Goal: Task Accomplishment & Management: Manage account settings

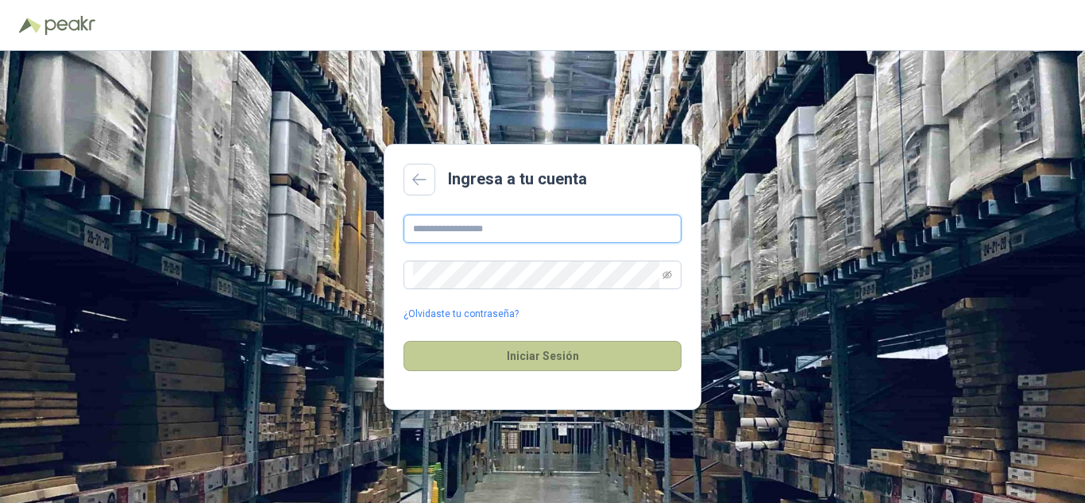
type input "**********"
click at [516, 355] on button "Iniciar Sesión" at bounding box center [543, 356] width 278 height 30
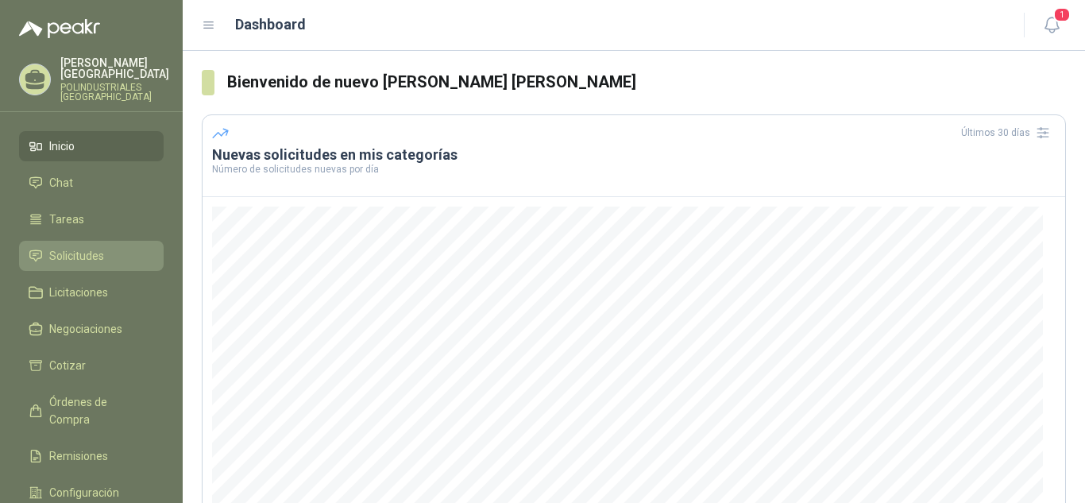
click at [75, 248] on span "Solicitudes" at bounding box center [76, 255] width 55 height 17
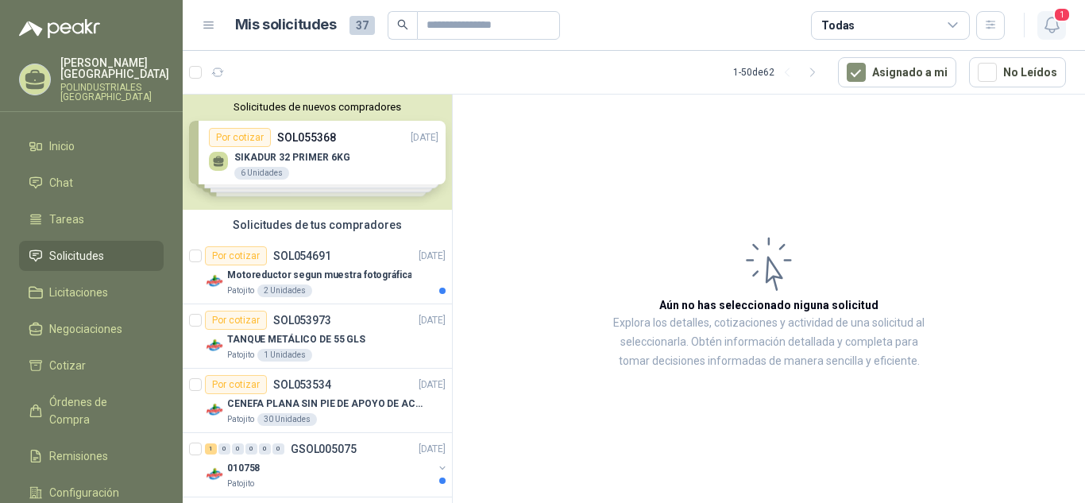
click at [1056, 20] on span "1" at bounding box center [1062, 14] width 17 height 15
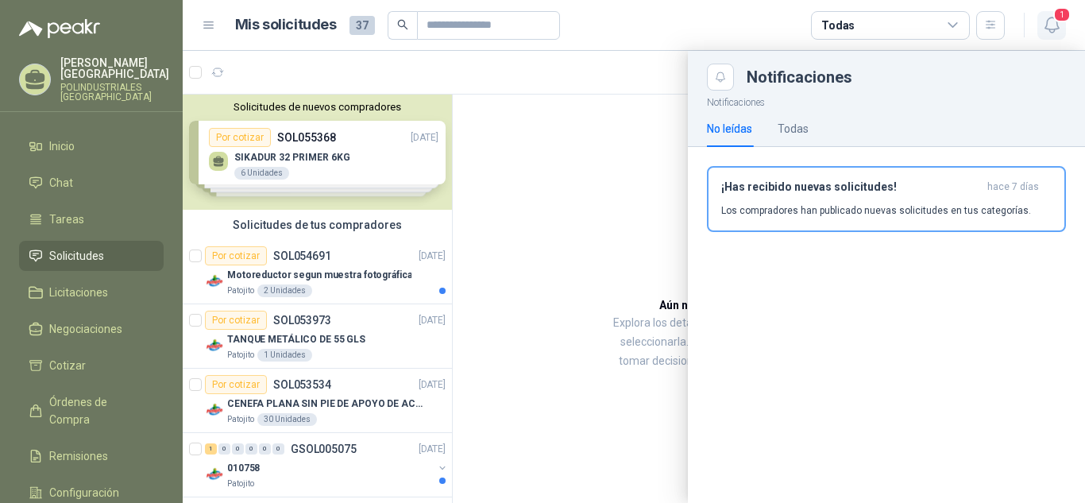
click at [1056, 20] on span "1" at bounding box center [1062, 14] width 17 height 15
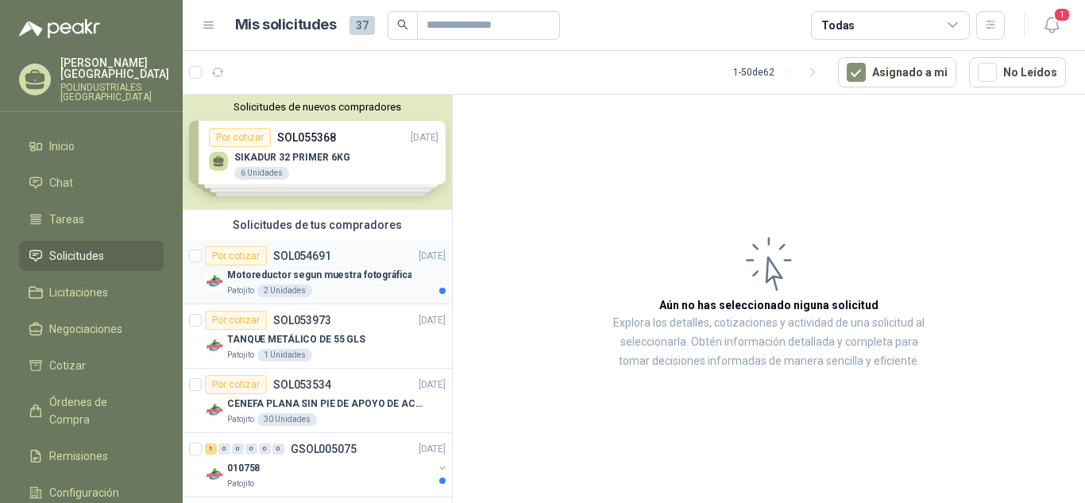
click at [316, 257] on p "SOL054691" at bounding box center [302, 255] width 58 height 11
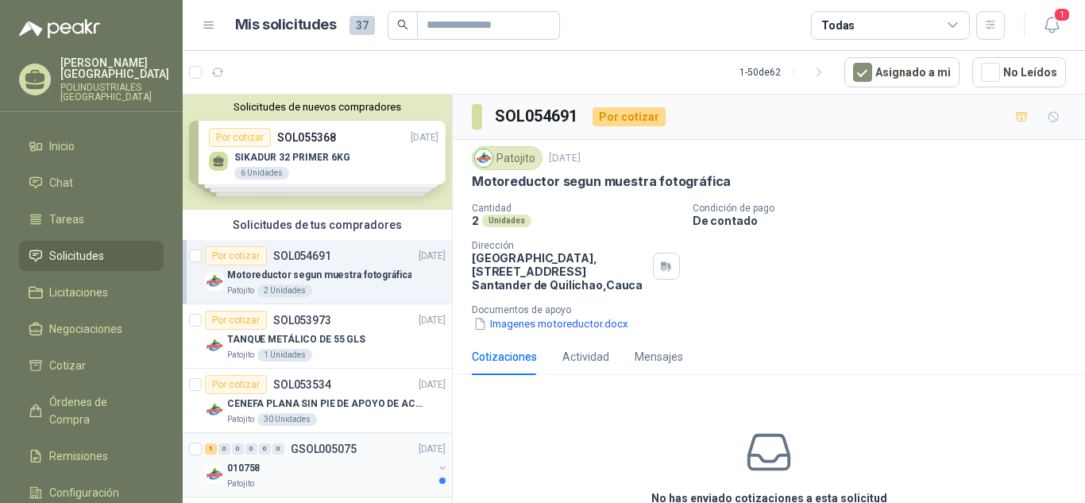
click at [315, 458] on div "010758" at bounding box center [330, 467] width 206 height 19
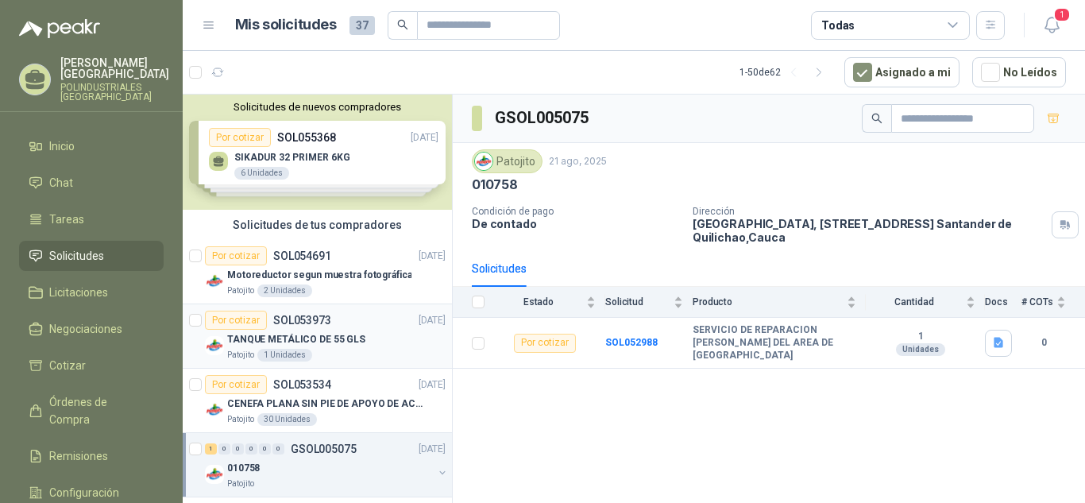
click at [298, 328] on div "Por cotizar SOL053973" at bounding box center [268, 320] width 126 height 19
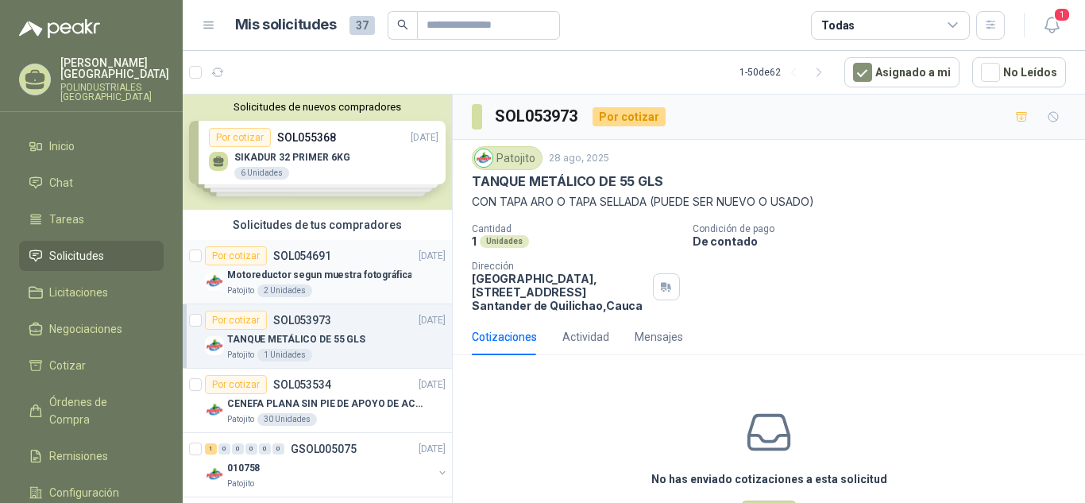
click at [330, 289] on div "Patojito 2 Unidades" at bounding box center [336, 290] width 219 height 13
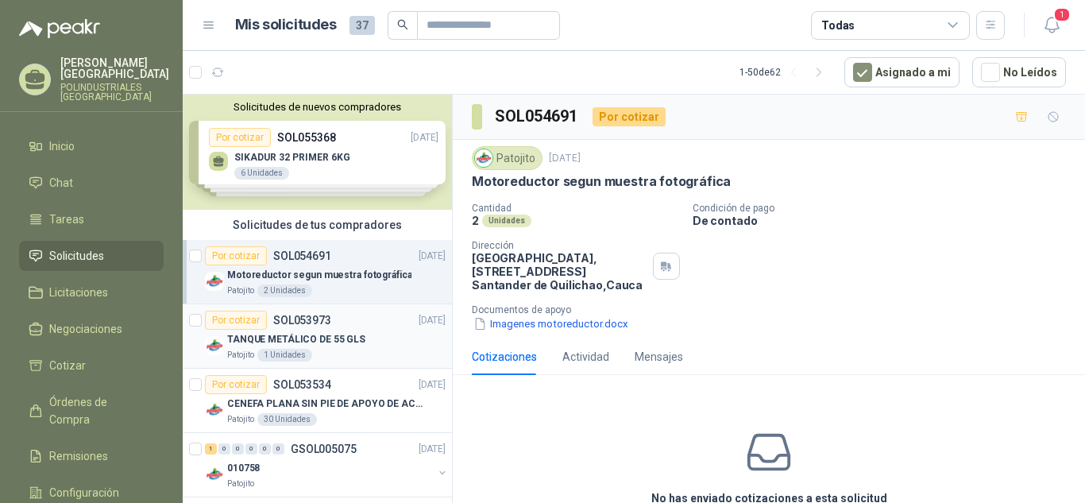
click at [331, 332] on p "TANQUE METÁLICO DE 55 GLS" at bounding box center [296, 339] width 138 height 15
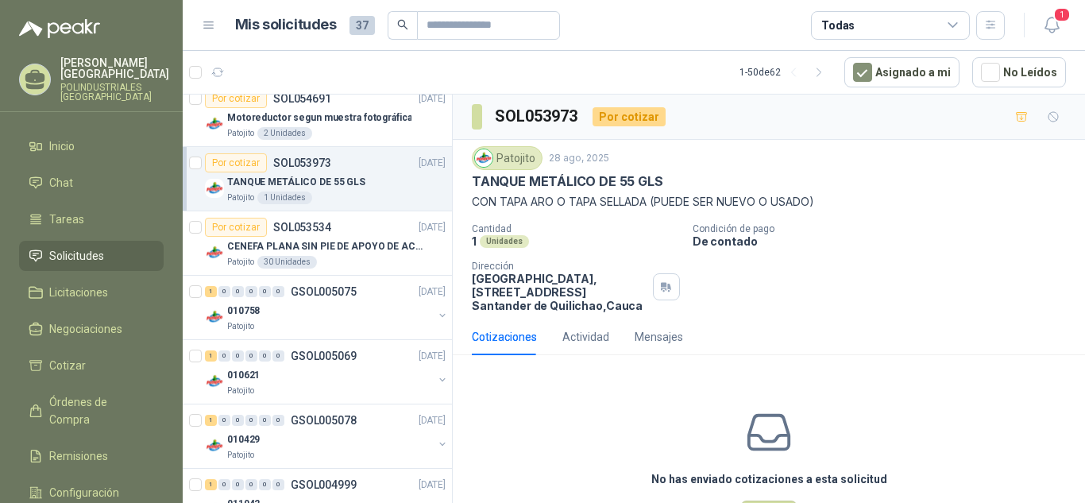
scroll to position [159, 0]
click at [329, 333] on div "1 0 0 0 0 0 GSOL005075 [DATE] 010758 Patojito" at bounding box center [317, 306] width 269 height 64
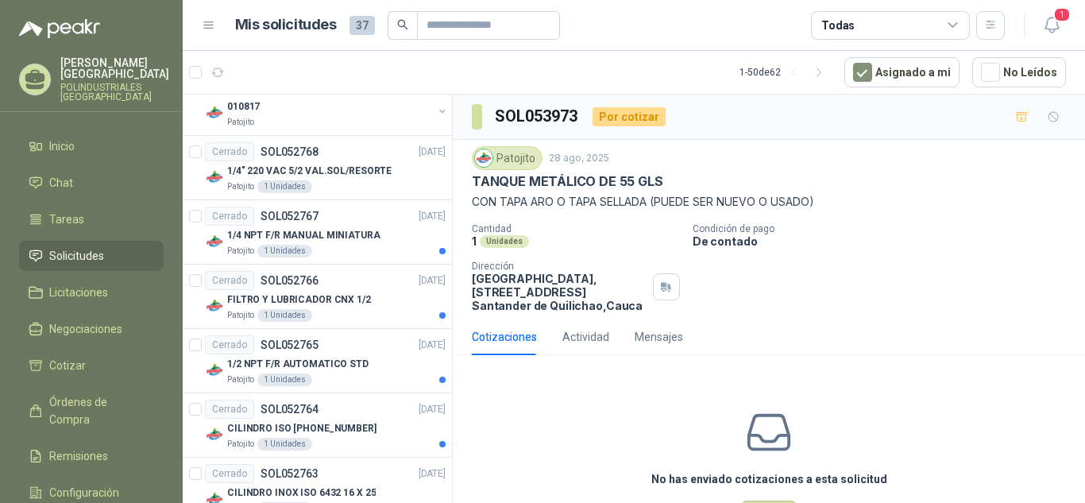
scroll to position [636, 0]
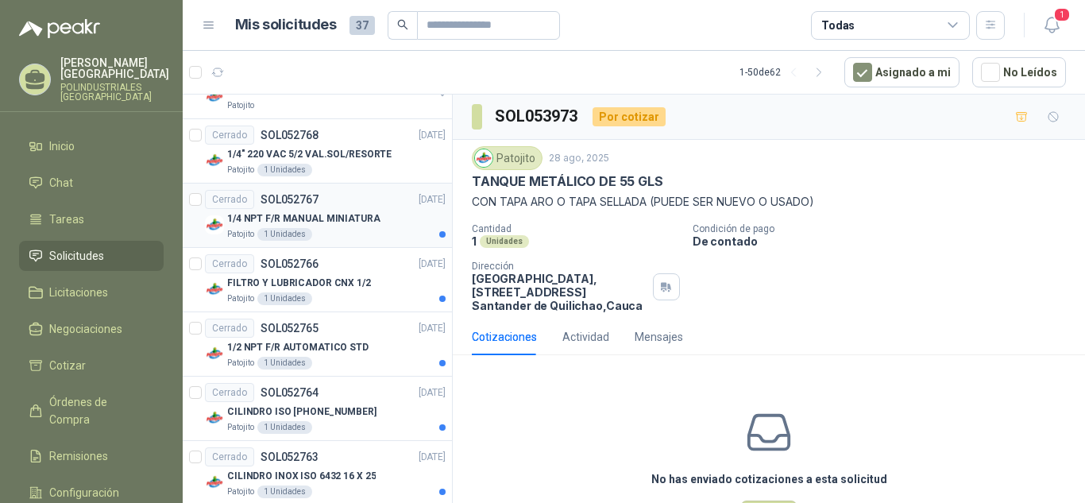
click at [346, 236] on div "Patojito 1 Unidades" at bounding box center [336, 234] width 219 height 13
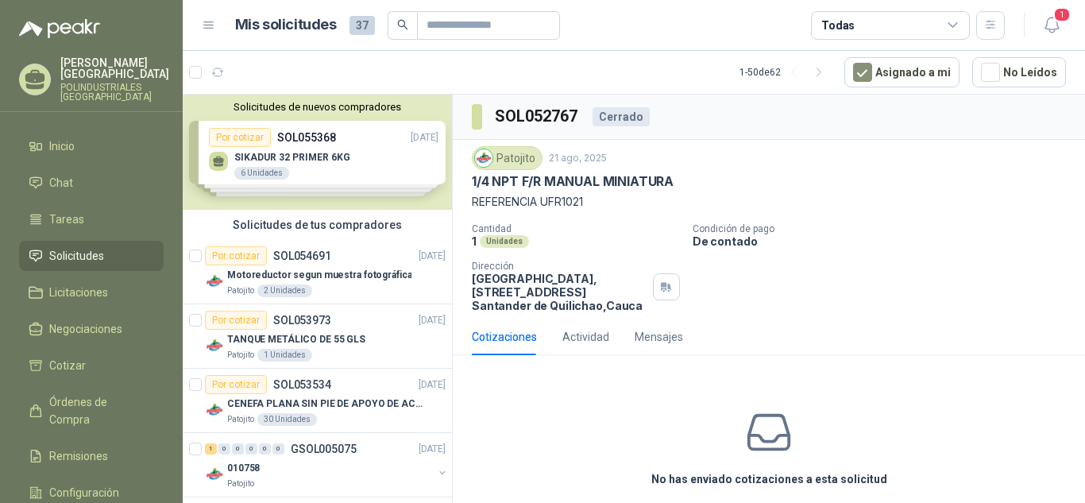
click at [318, 161] on div "Solicitudes de nuevos compradores Por cotizar SOL055368 [DATE] SIKADUR 32 PRIME…" at bounding box center [317, 152] width 269 height 115
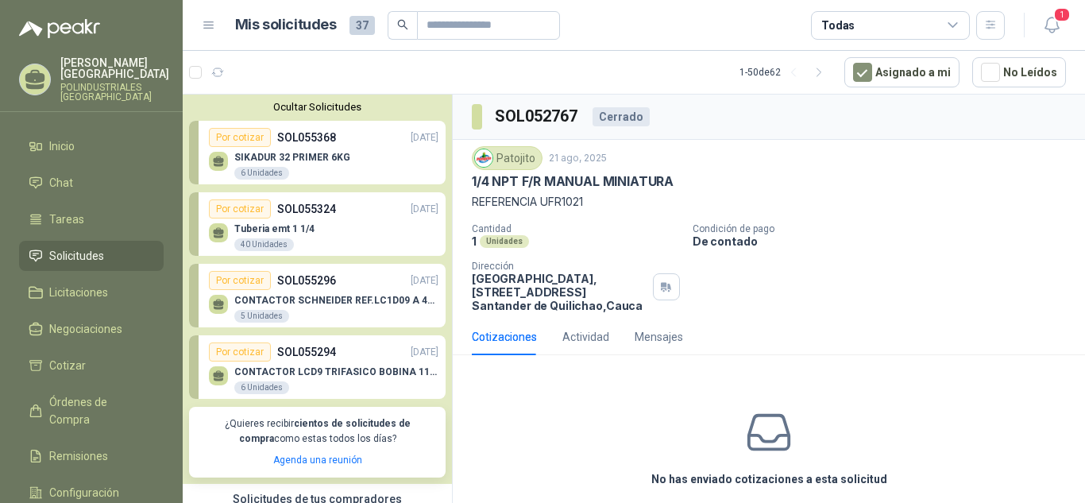
click at [313, 233] on div "Tuberia emt 1 1/4 40 Unidades" at bounding box center [324, 235] width 230 height 33
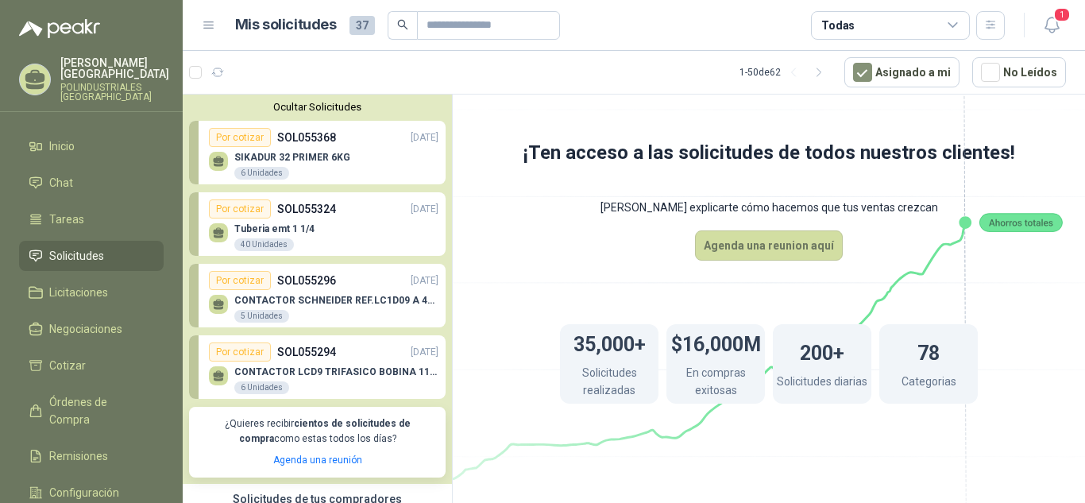
click at [332, 163] on p "SIKADUR 32 PRIMER 6KG" at bounding box center [292, 157] width 116 height 11
click at [332, 94] on div "Ocultar Solicitudes Por cotizar SOL055368 [DATE] SIKADUR 32 PRIMER 6KG 6 Unidad…" at bounding box center [634, 301] width 903 height 415
click at [328, 110] on button "Ocultar Solicitudes" at bounding box center [317, 107] width 257 height 12
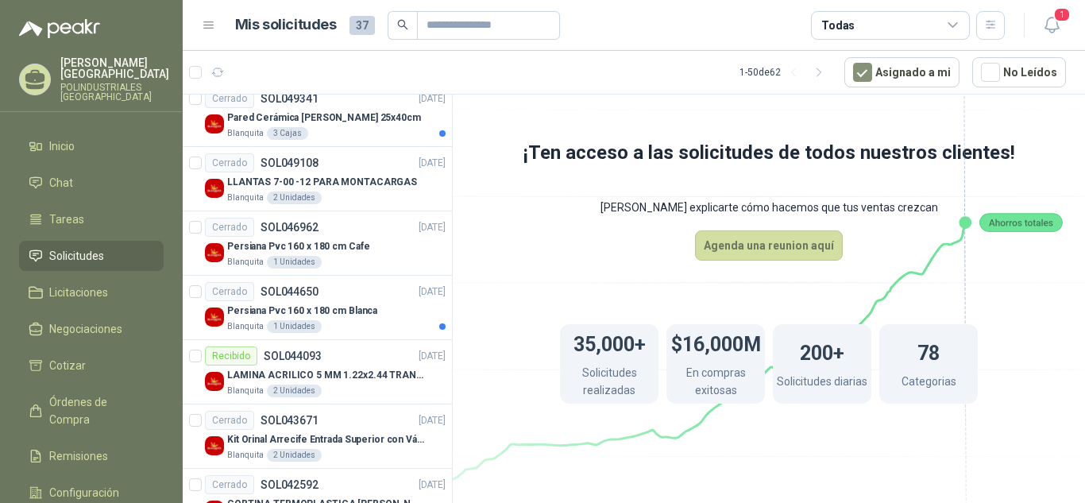
scroll to position [1589, 0]
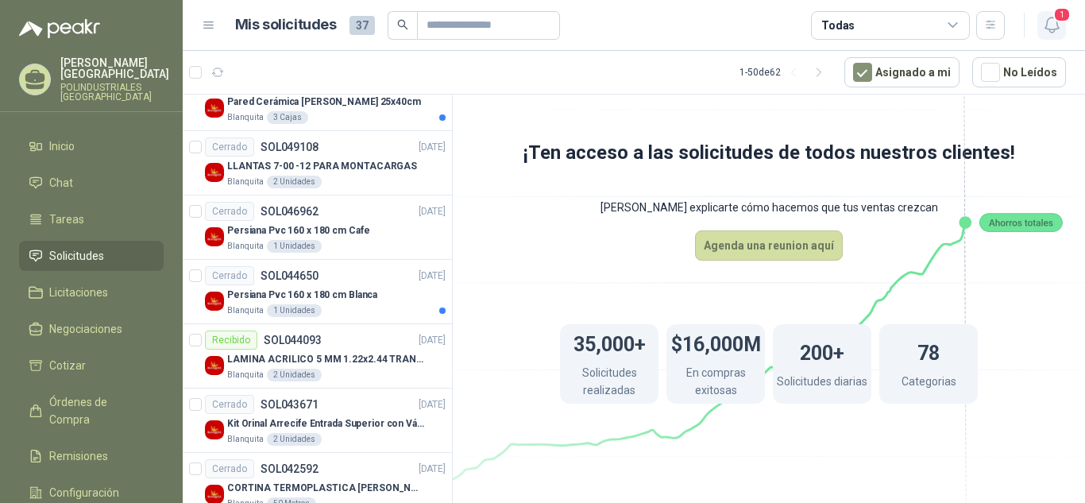
click at [1059, 36] on button "1" at bounding box center [1052, 25] width 29 height 29
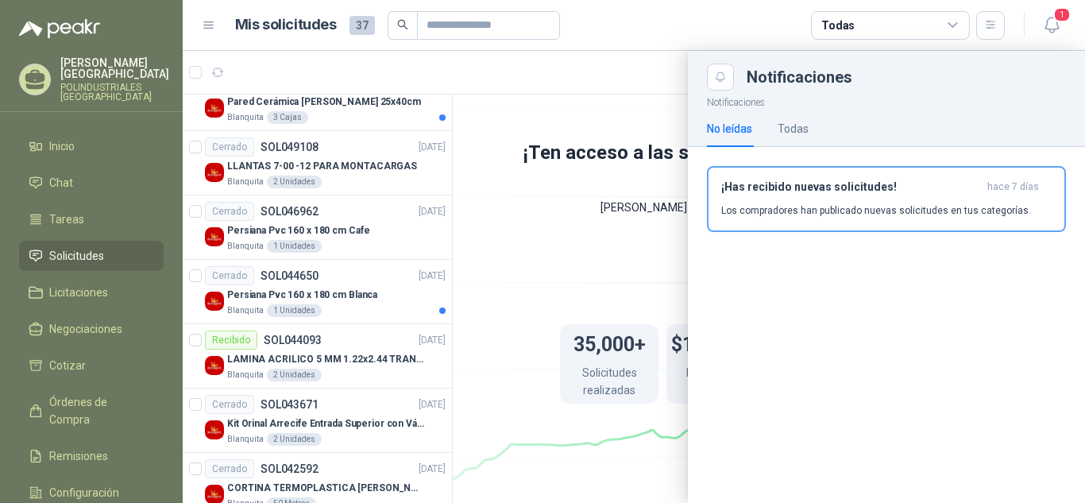
click at [645, 231] on div at bounding box center [634, 277] width 903 height 452
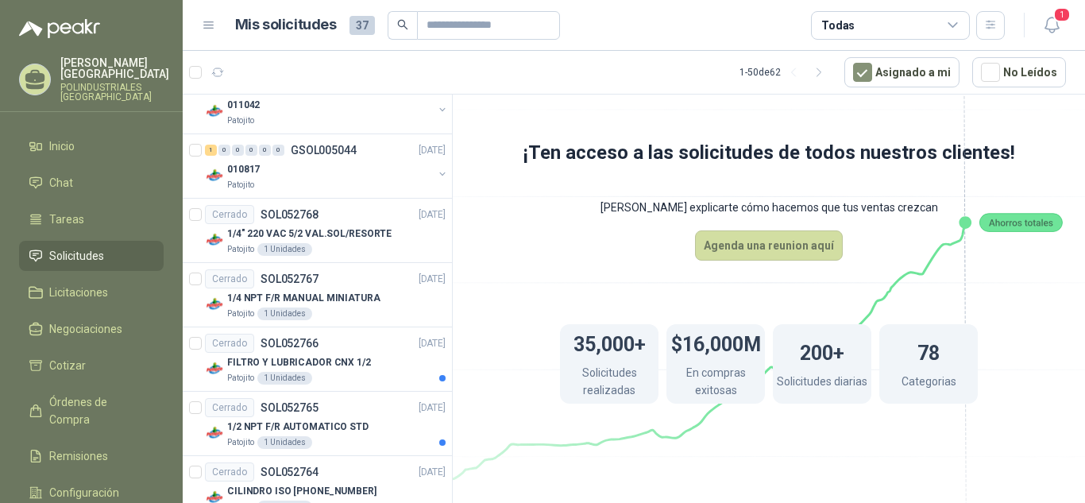
scroll to position [715, 0]
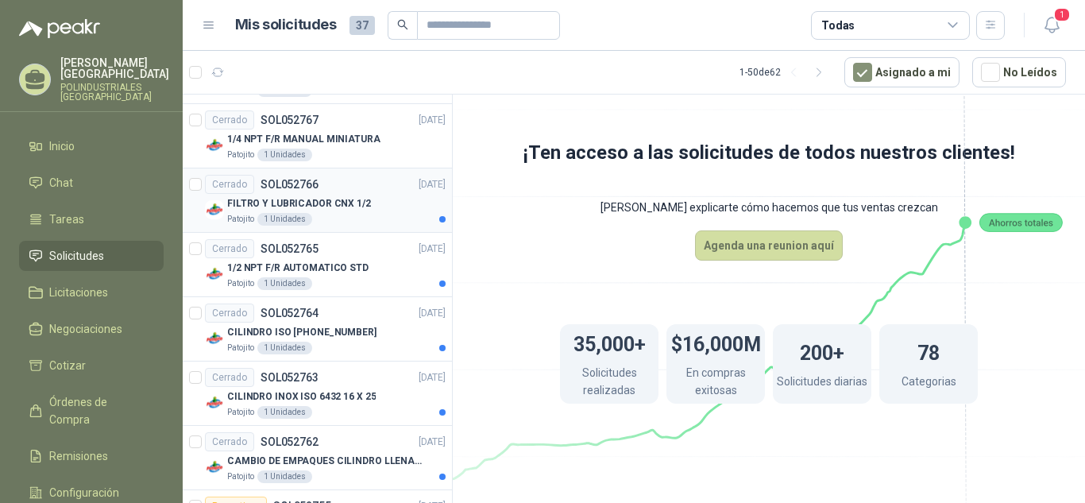
click at [373, 199] on div "FILTRO Y LUBRICADOR CNX 1/2" at bounding box center [336, 203] width 219 height 19
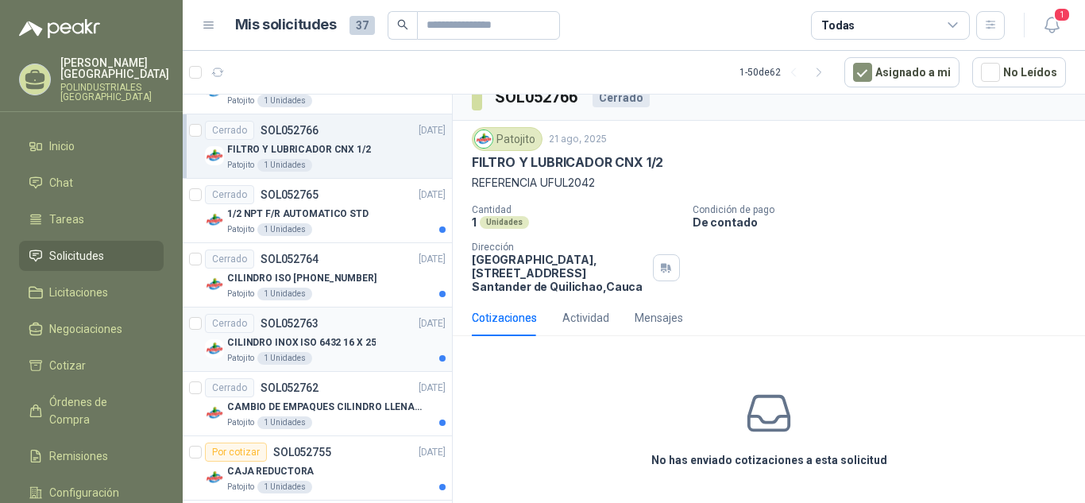
scroll to position [795, 0]
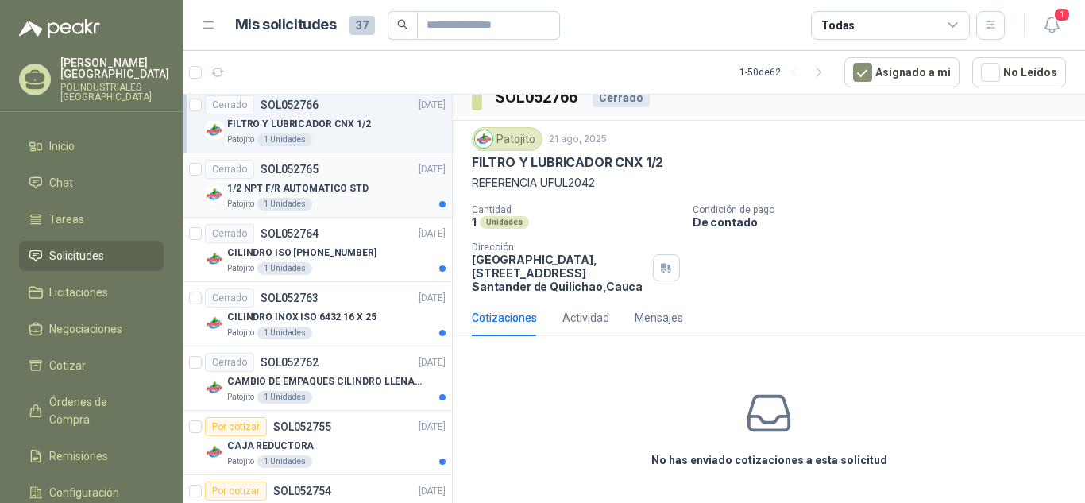
click at [340, 198] on div "Patojito 1 Unidades" at bounding box center [336, 204] width 219 height 13
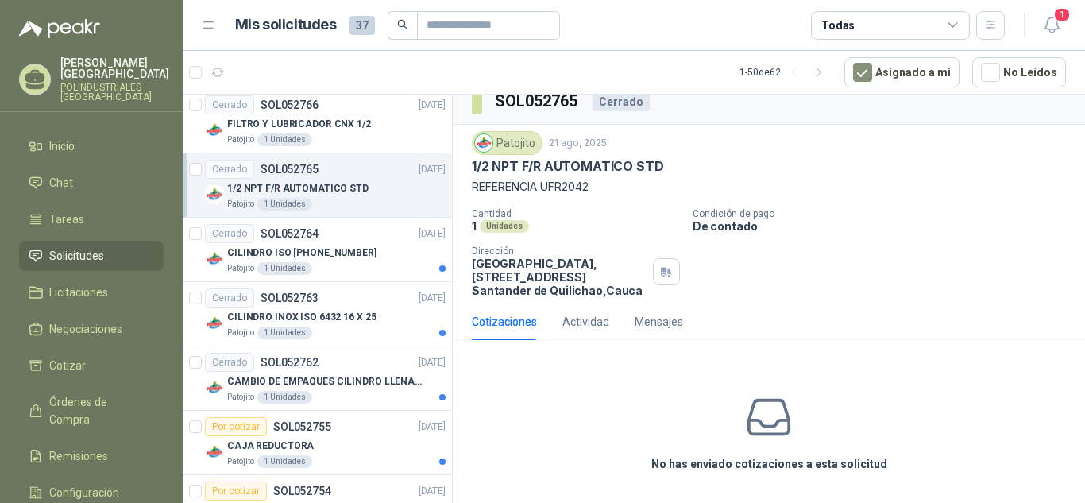
scroll to position [19, 0]
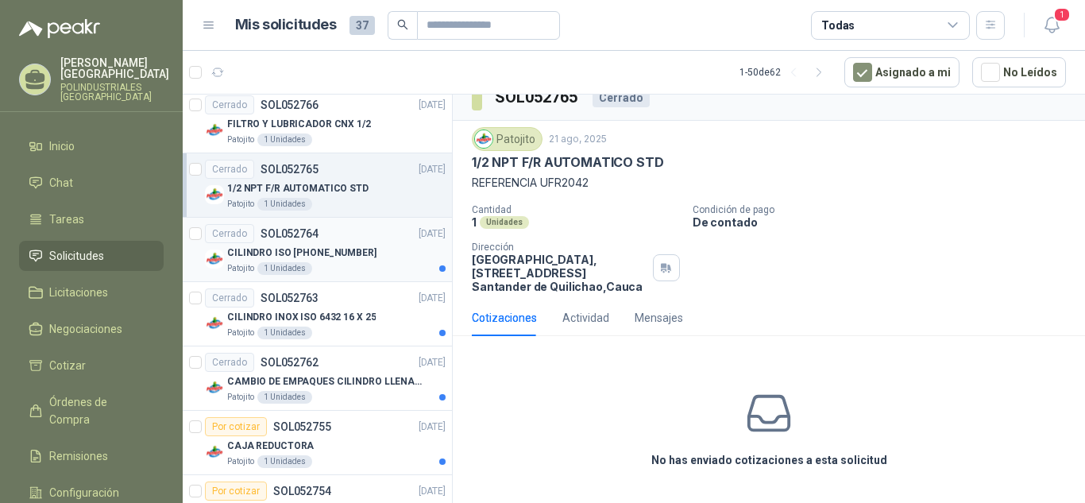
click at [323, 264] on div "Patojito 1 Unidades" at bounding box center [336, 268] width 219 height 13
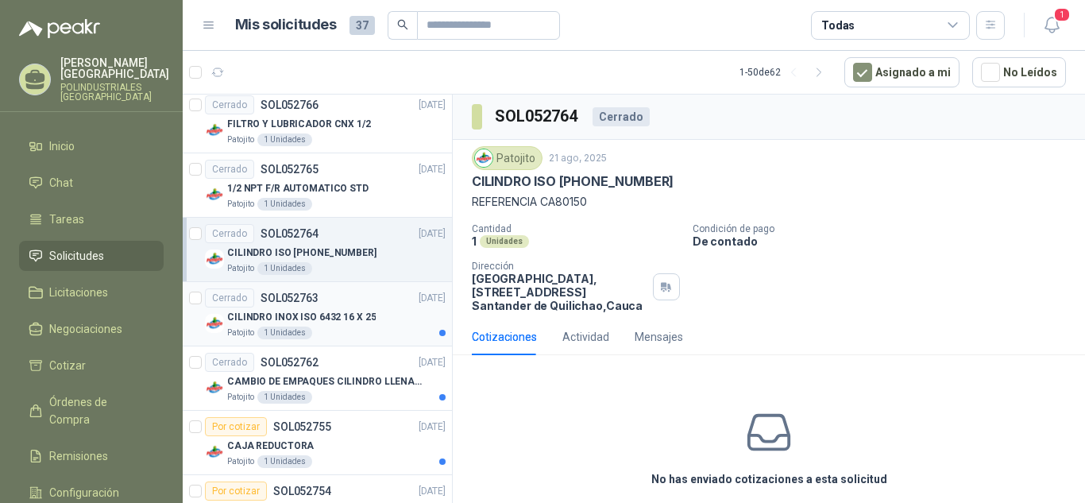
click at [341, 335] on div "Patojito 1 Unidades" at bounding box center [336, 333] width 219 height 13
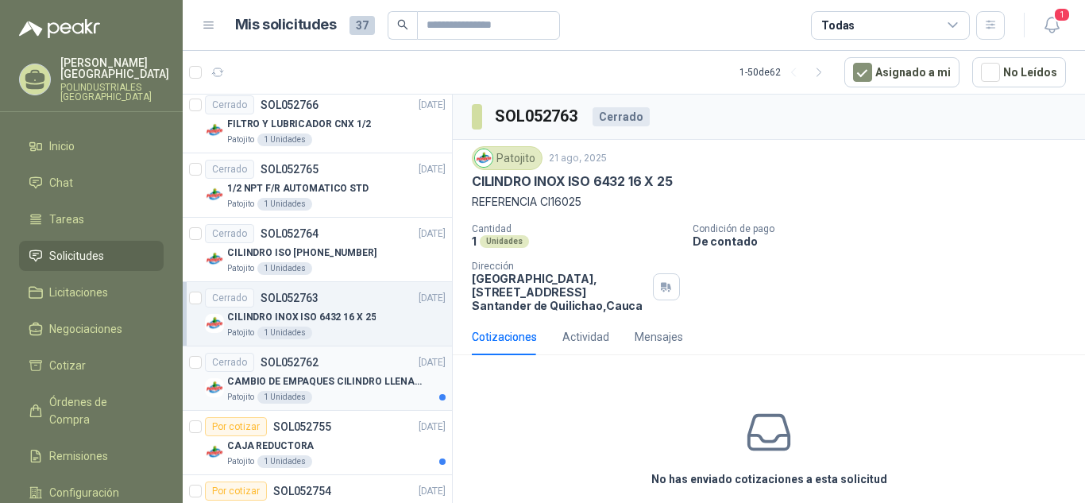
click at [356, 385] on p "CAMBIO DE EMPAQUES CILINDRO LLENADORA MANUALNUAL" at bounding box center [326, 381] width 198 height 15
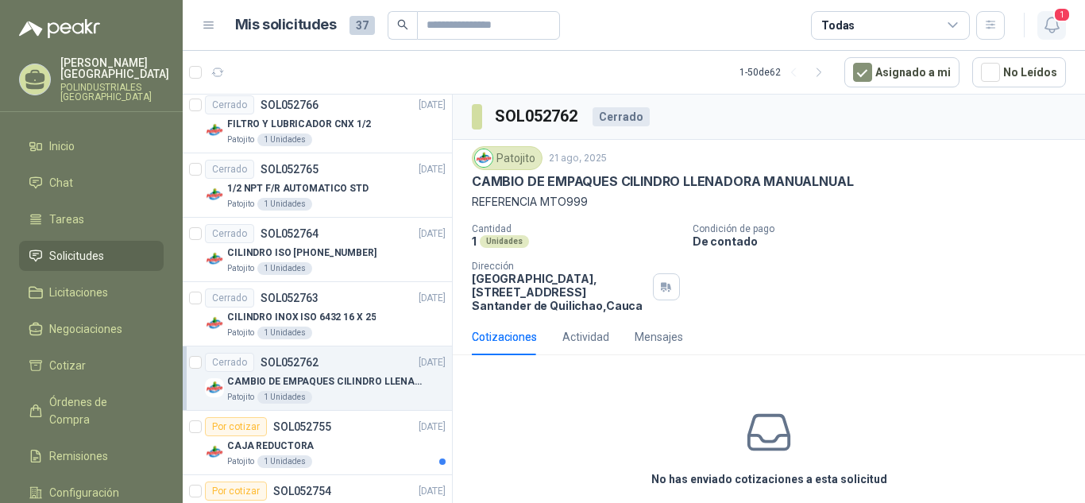
click at [1054, 14] on span "1" at bounding box center [1062, 14] width 17 height 15
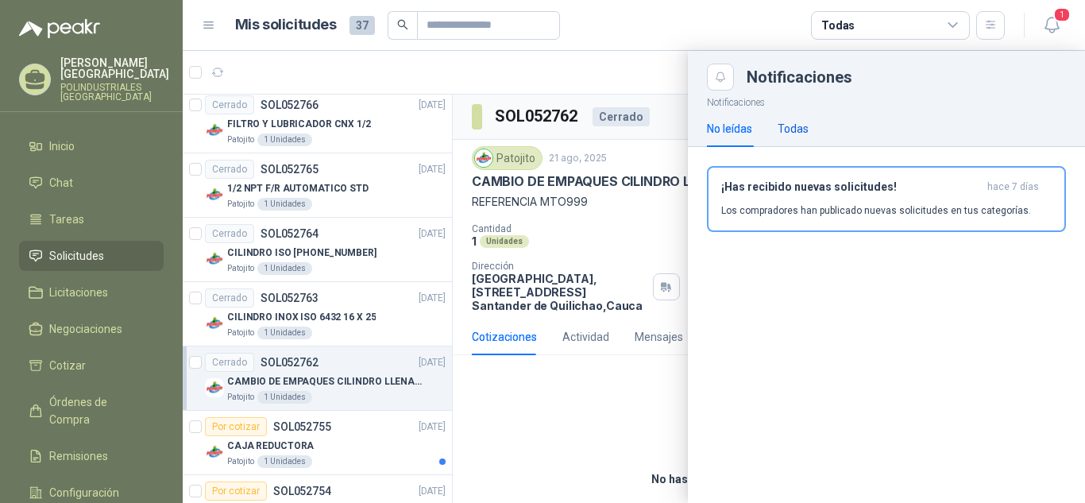
click at [781, 125] on div "Todas" at bounding box center [793, 128] width 31 height 17
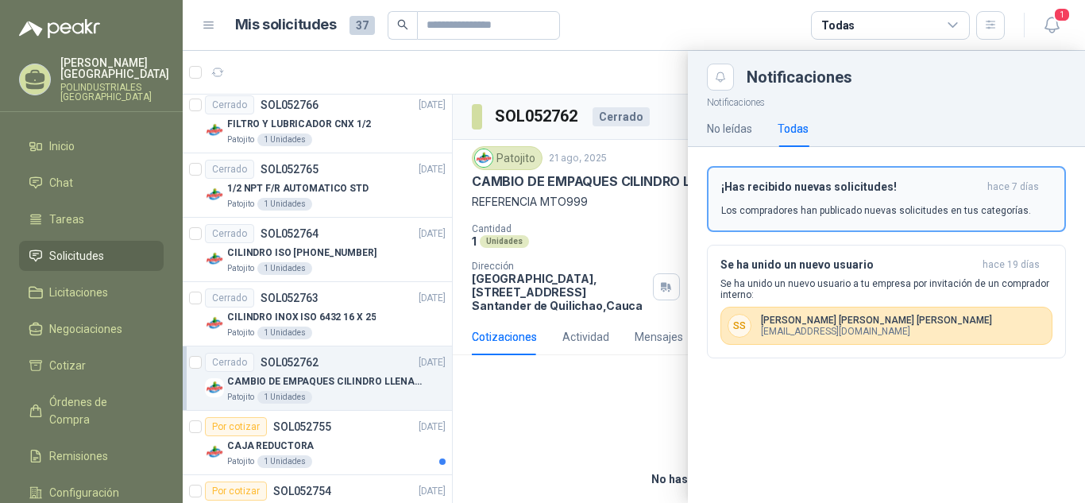
click at [756, 199] on div "¡Has recibido nuevas solicitudes! hace 7 [PERSON_NAME] Los compradores han publ…" at bounding box center [886, 198] width 331 height 37
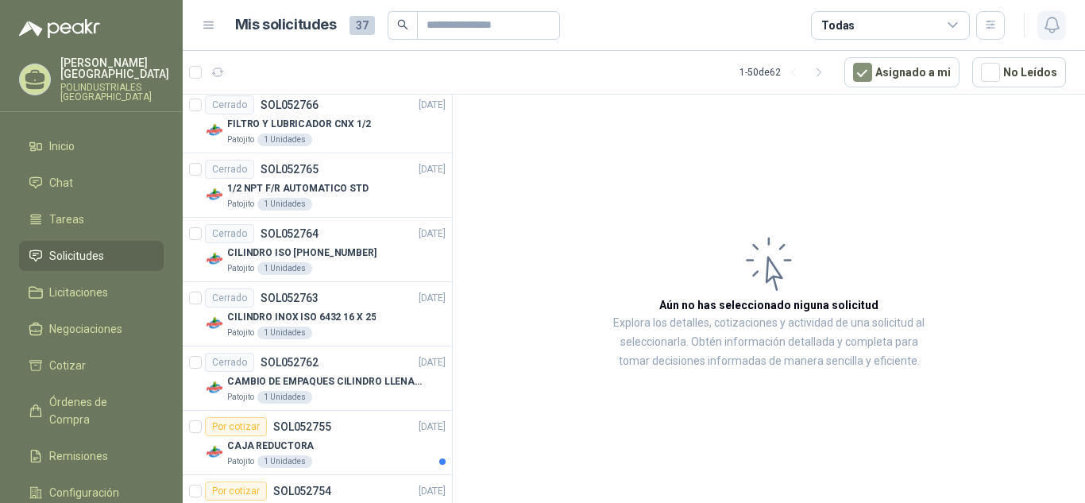
click at [1048, 33] on icon "button" at bounding box center [1052, 25] width 20 height 20
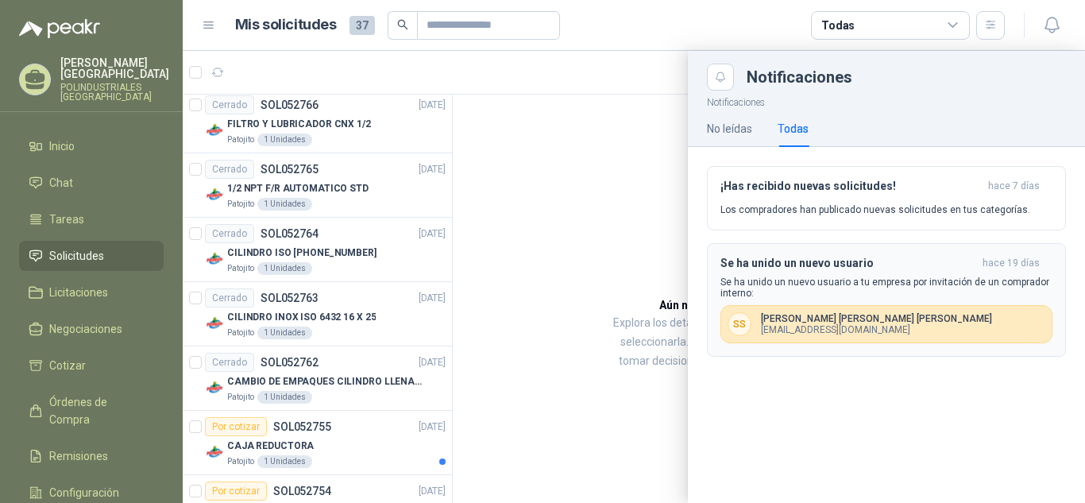
click at [955, 295] on p "Se ha unido un nuevo usuario a tu empresa por invitación de un comprador intern…" at bounding box center [887, 288] width 332 height 22
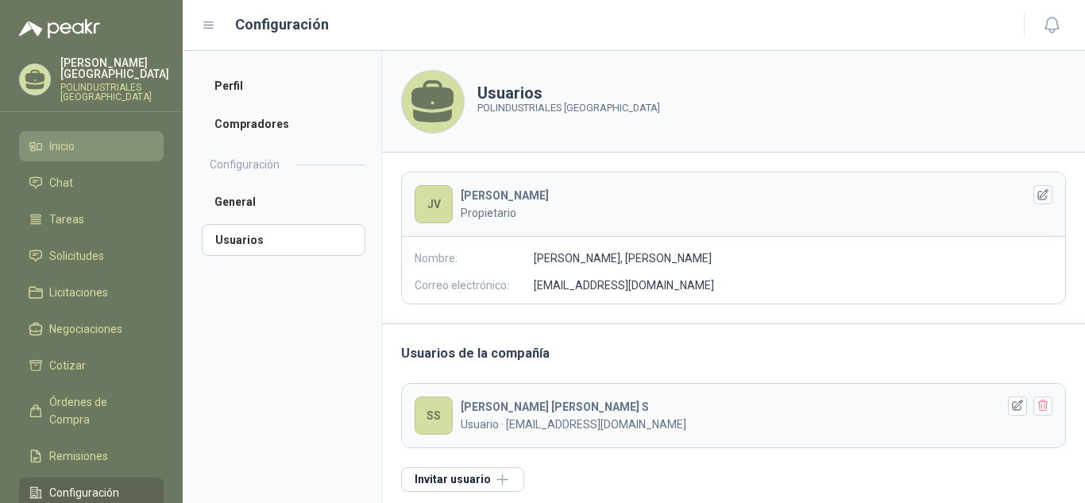
click at [97, 156] on link "Inicio" at bounding box center [91, 146] width 145 height 30
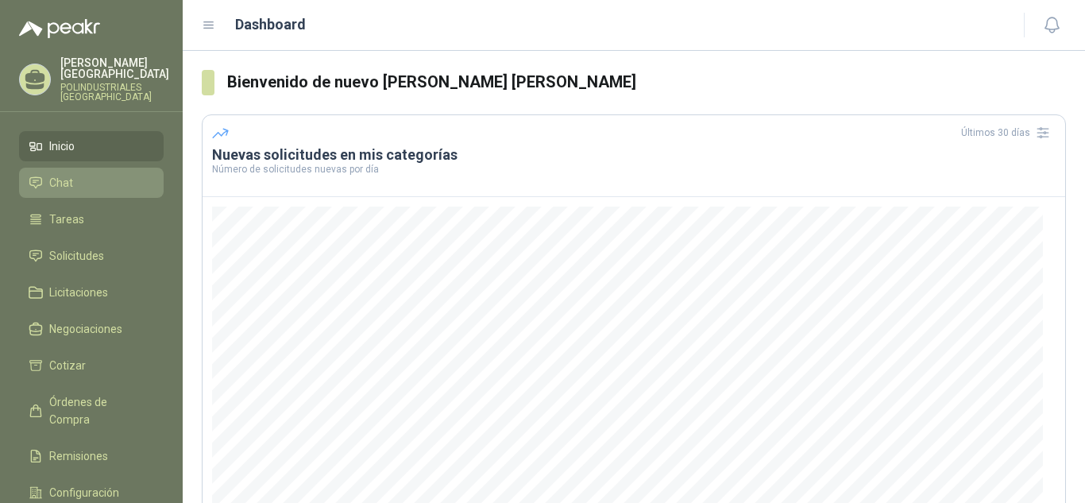
click at [155, 184] on link "Chat" at bounding box center [91, 183] width 145 height 30
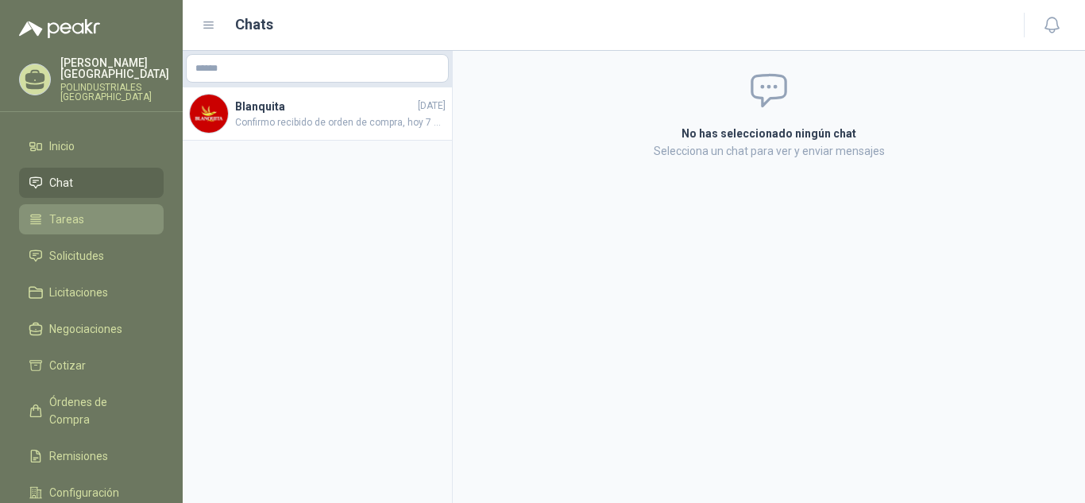
click at [145, 222] on li "Tareas" at bounding box center [92, 219] width 126 height 17
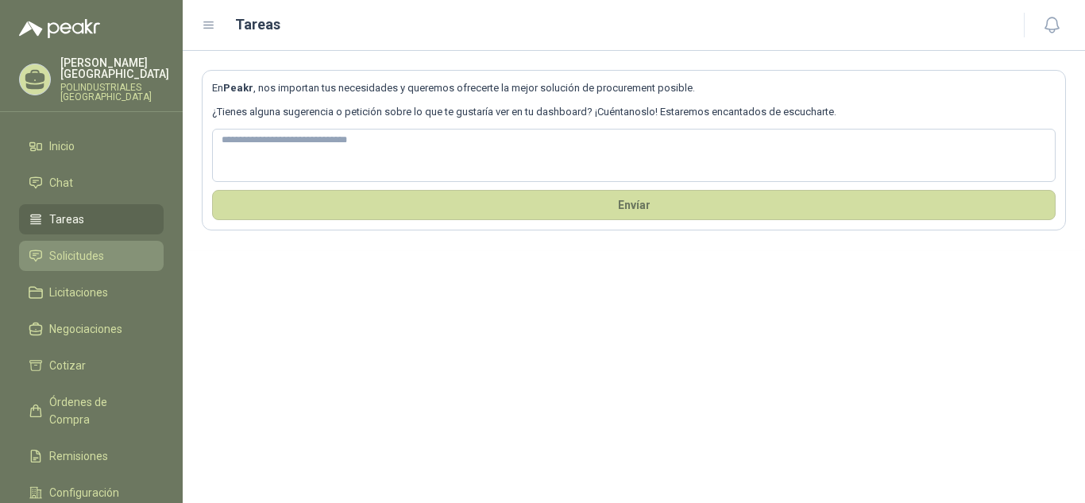
click at [145, 243] on link "Solicitudes" at bounding box center [91, 256] width 145 height 30
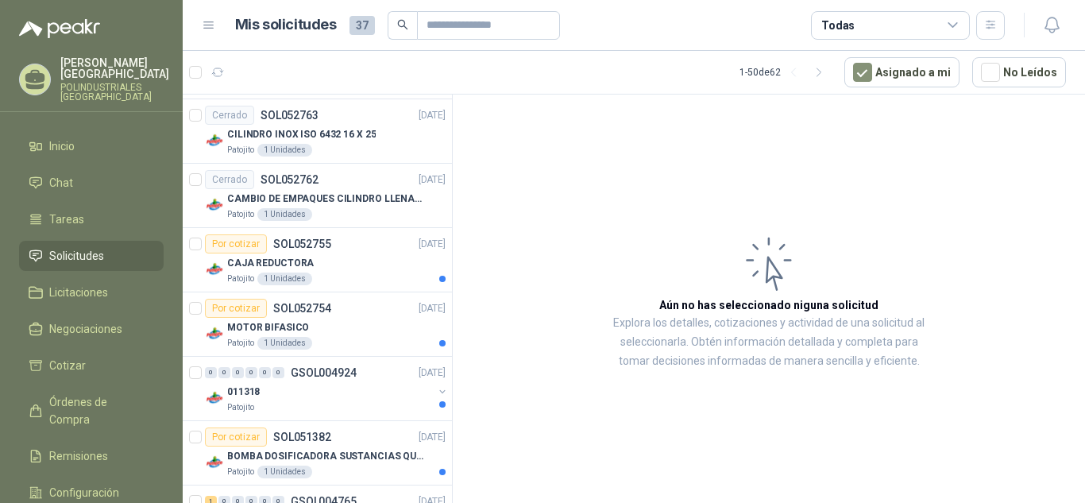
scroll to position [953, 0]
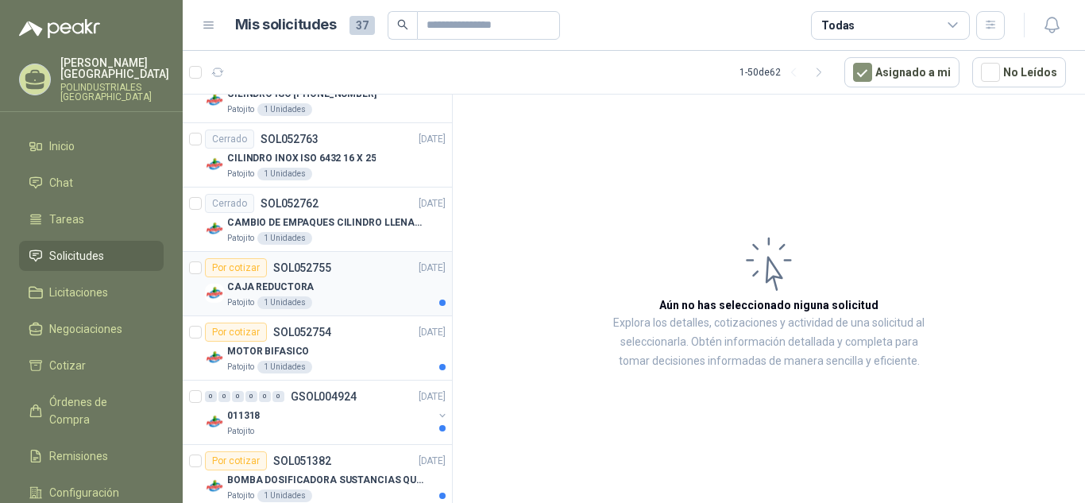
click at [381, 279] on div "CAJA REDUCTORA" at bounding box center [336, 286] width 219 height 19
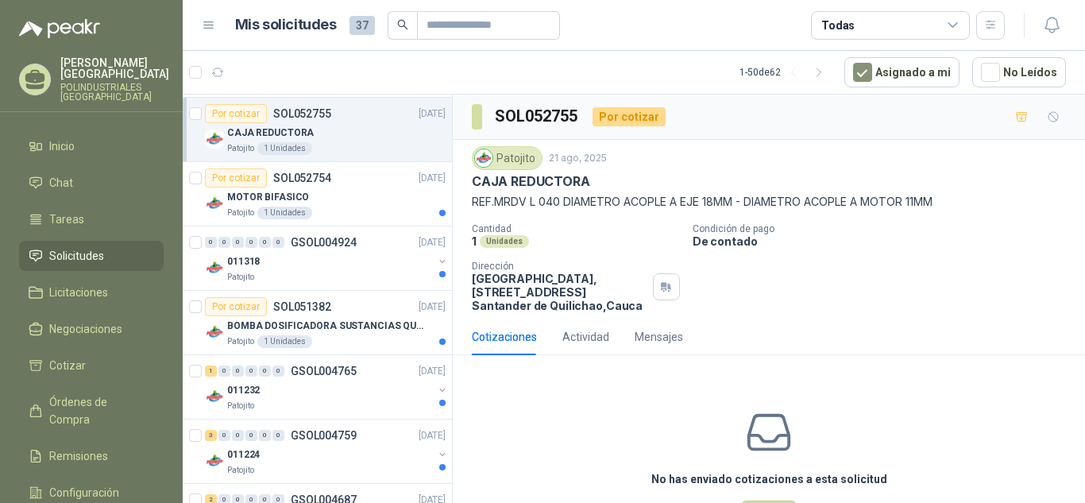
scroll to position [1112, 0]
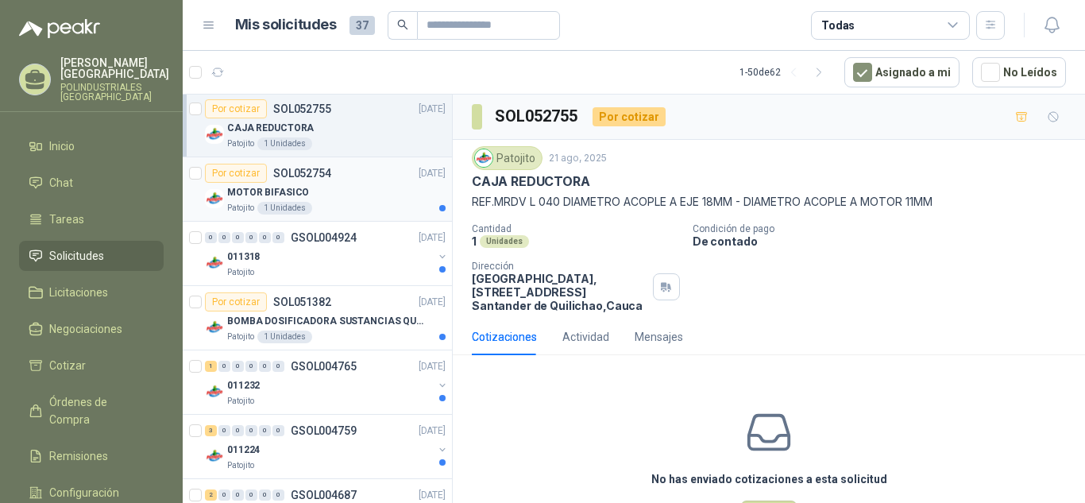
click at [359, 197] on div "MOTOR BIFASICO" at bounding box center [336, 192] width 219 height 19
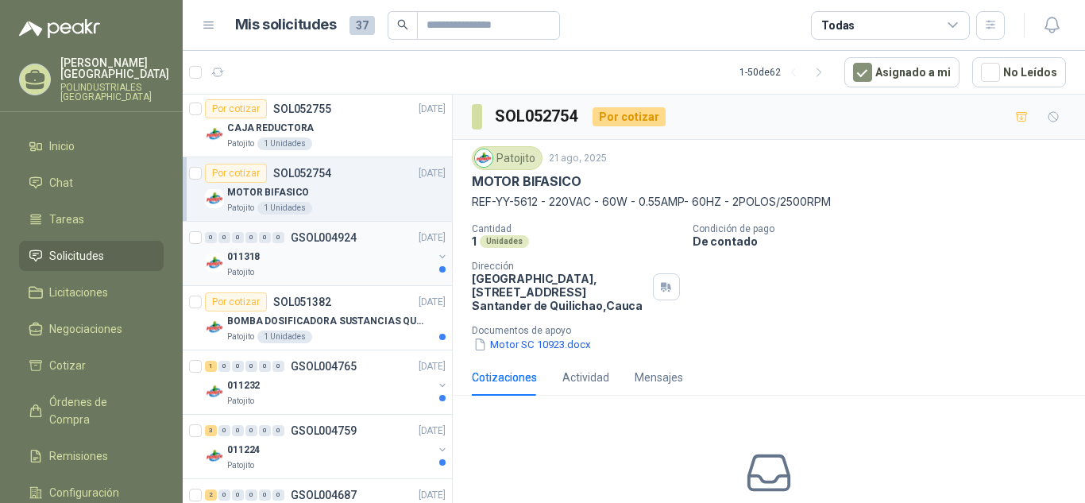
click at [325, 276] on div "Patojito" at bounding box center [330, 272] width 206 height 13
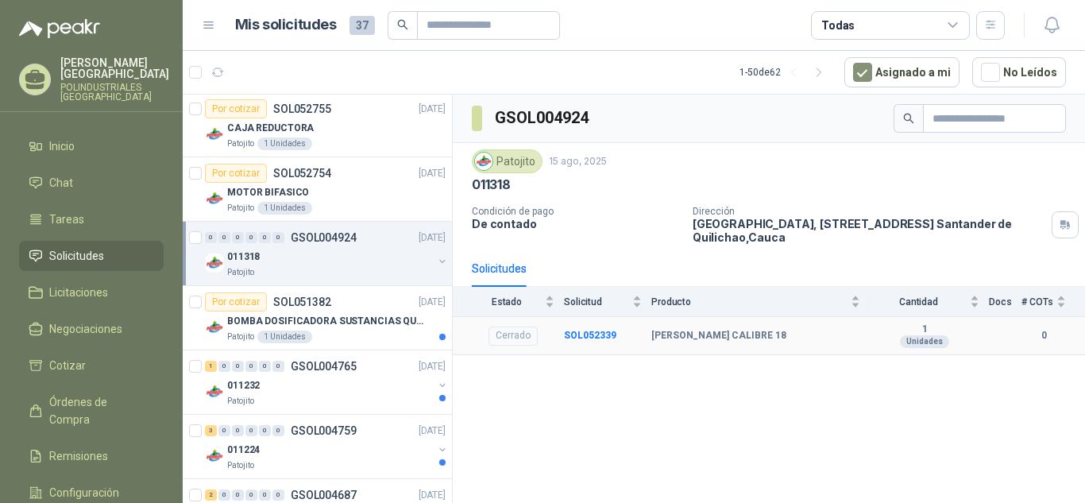
click at [657, 327] on td "[PERSON_NAME] CALIBRE 18" at bounding box center [761, 336] width 219 height 39
click at [638, 343] on td "SOL052339" at bounding box center [607, 336] width 87 height 39
click at [672, 335] on b "[PERSON_NAME] CALIBRE 18" at bounding box center [719, 336] width 135 height 13
drag, startPoint x: 654, startPoint y: 337, endPoint x: 814, endPoint y: 336, distance: 159.7
click at [814, 336] on div "[PERSON_NAME] CALIBRE 18" at bounding box center [756, 336] width 209 height 13
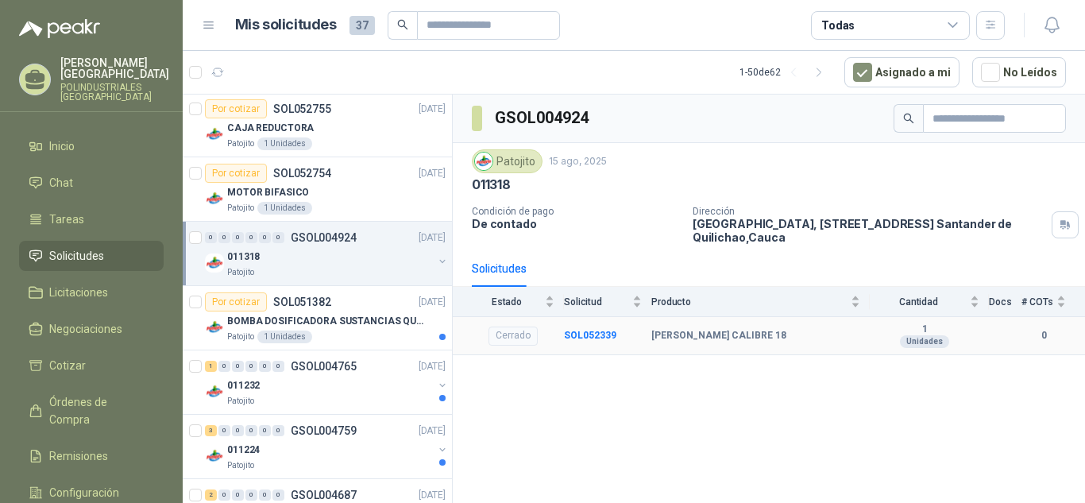
copy b "[PERSON_NAME] CALIBRE 18"
click at [344, 322] on p "BOMBA DOSIFICADORA SUSTANCIAS QUIMICAS" at bounding box center [326, 321] width 198 height 15
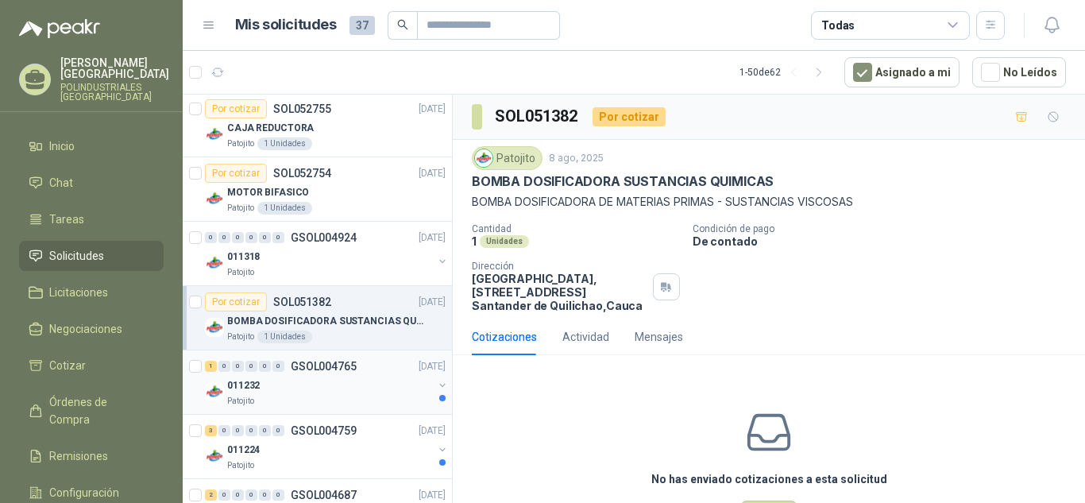
click at [333, 405] on div "Patojito" at bounding box center [330, 401] width 206 height 13
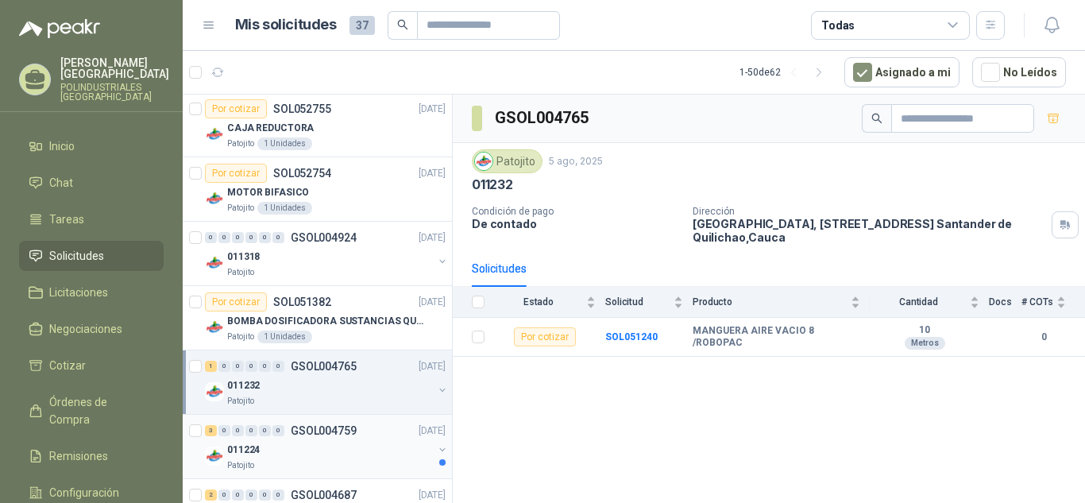
click at [351, 431] on p "GSOL004759" at bounding box center [324, 430] width 66 height 11
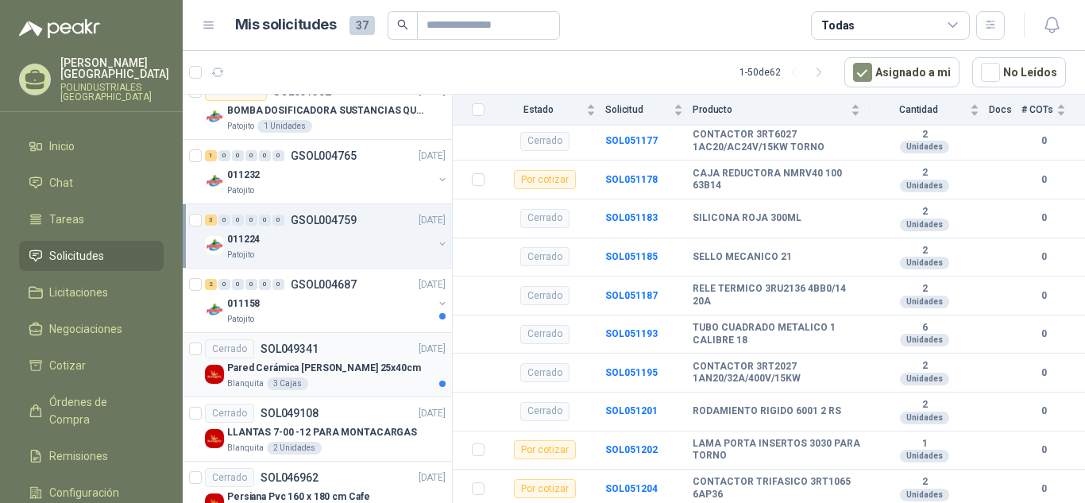
scroll to position [1351, 0]
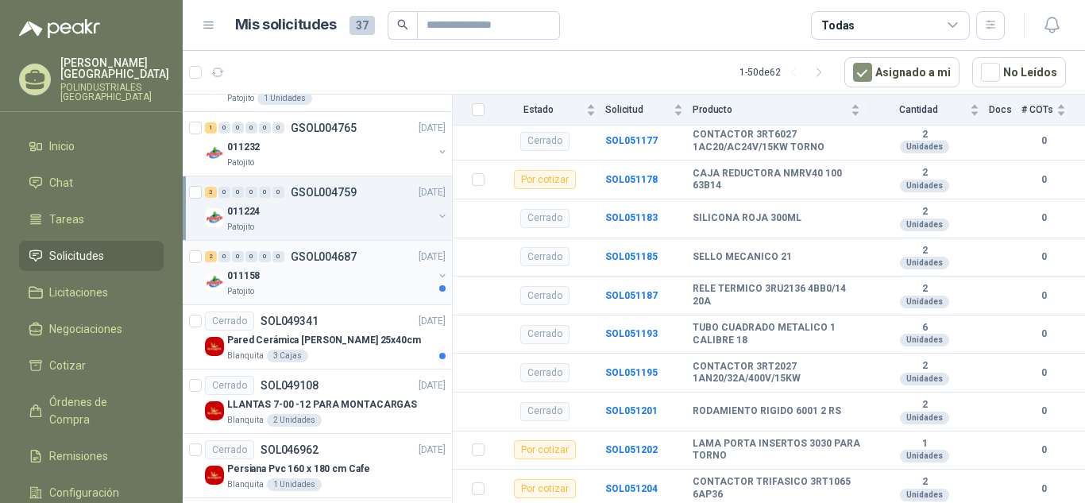
click at [365, 297] on div "Patojito" at bounding box center [330, 291] width 206 height 13
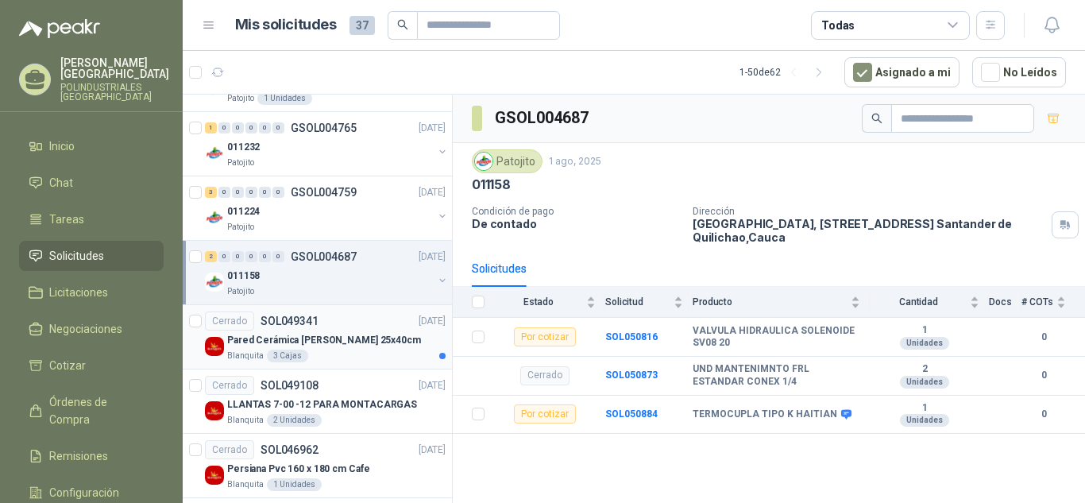
click at [331, 342] on p "Pared Cerámica [PERSON_NAME] 25x40cm" at bounding box center [324, 340] width 194 height 15
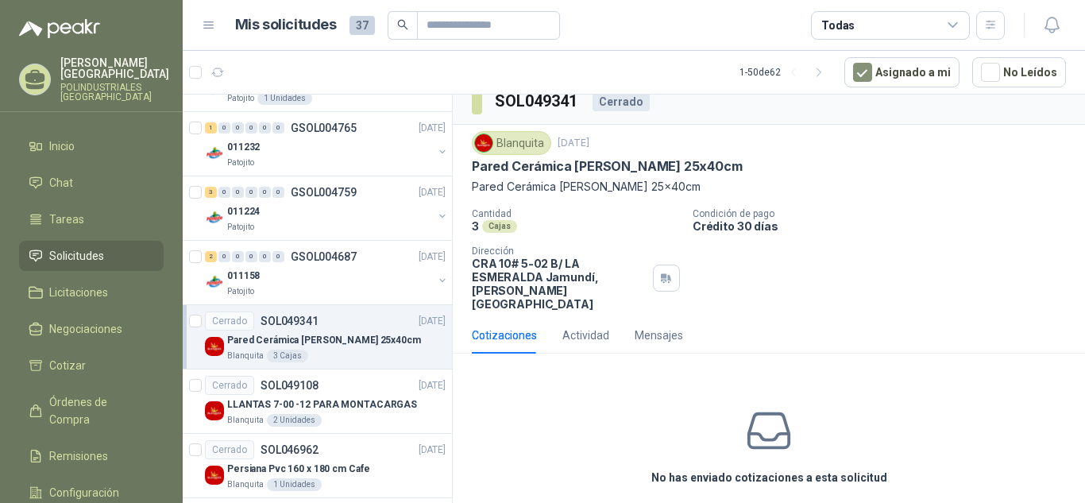
scroll to position [19, 0]
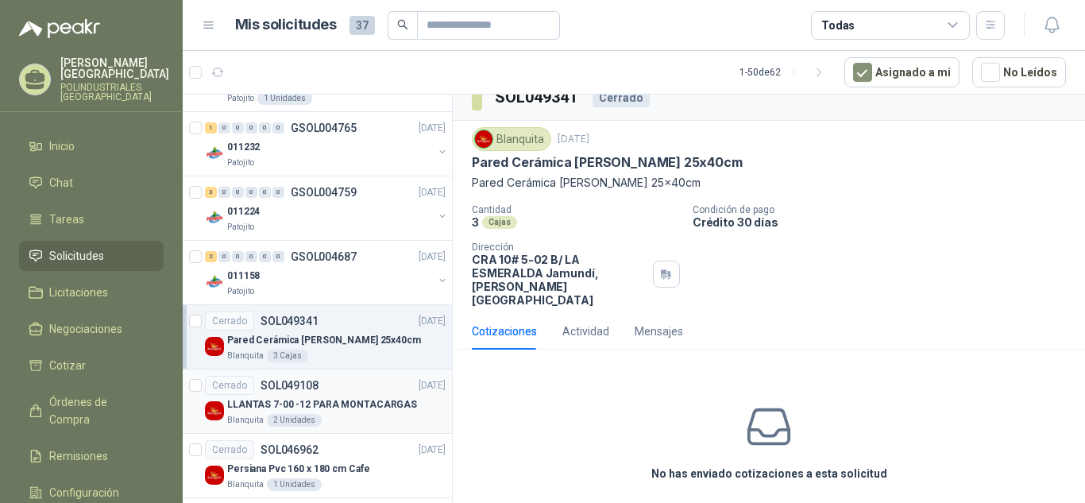
click at [319, 392] on div "Cerrado SOL049108 [DATE]" at bounding box center [325, 385] width 241 height 19
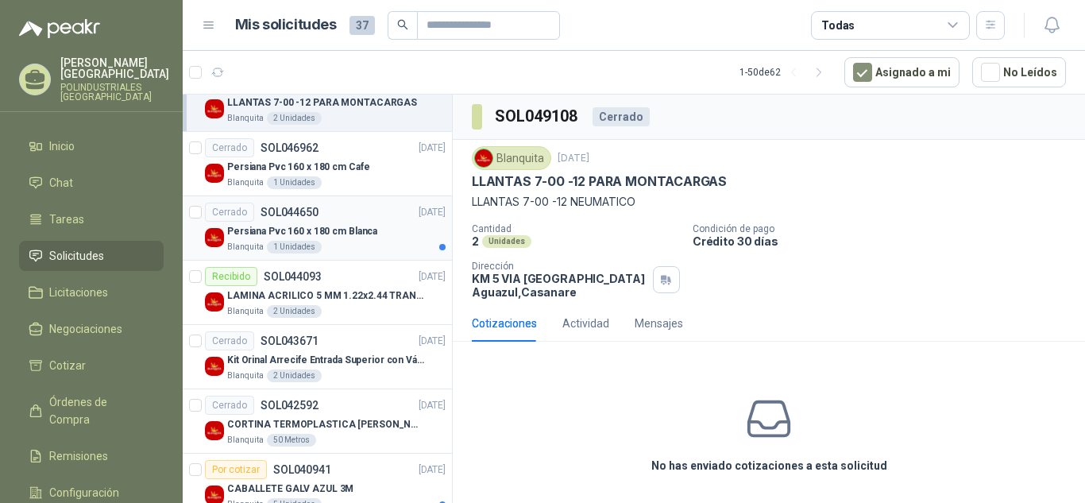
scroll to position [1669, 0]
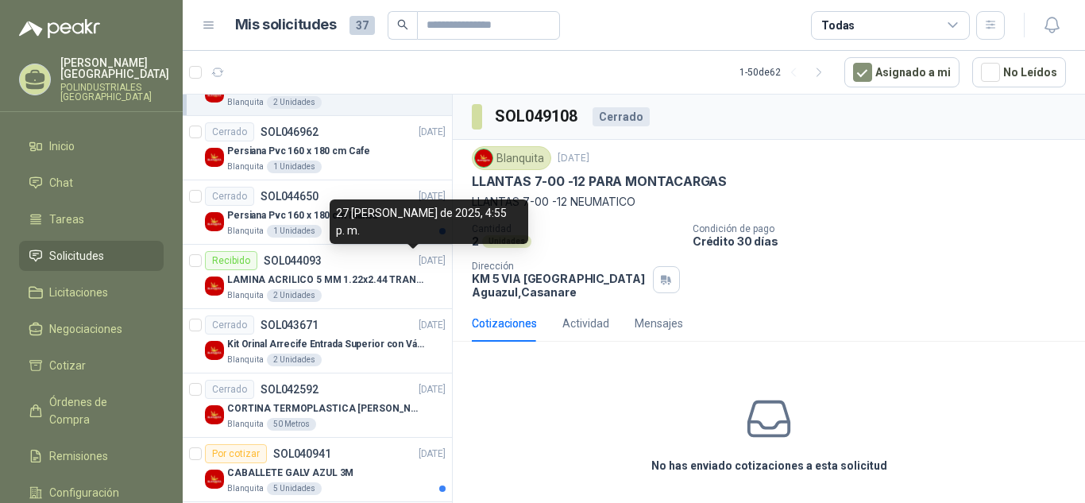
click at [385, 226] on div "27 [PERSON_NAME] de 2025, 4:55 p. m." at bounding box center [429, 221] width 199 height 44
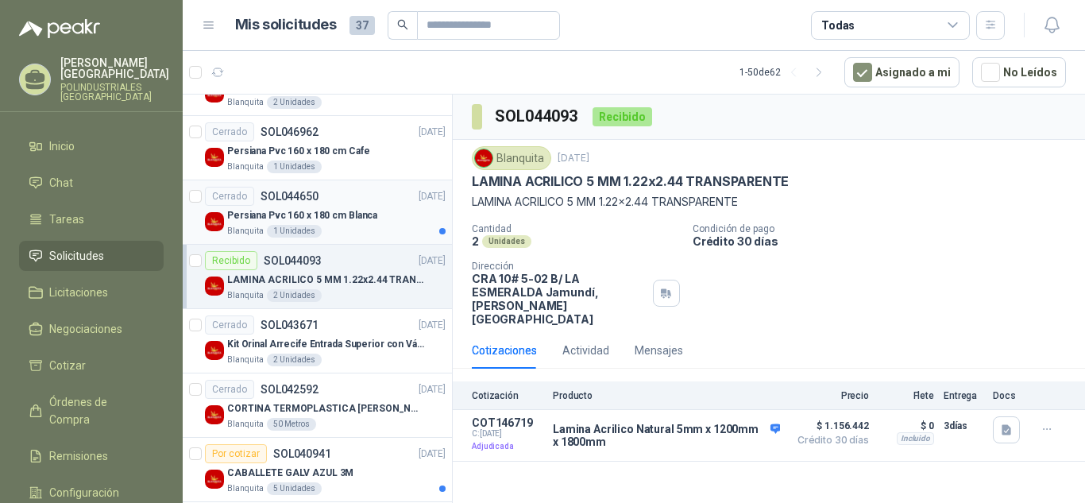
click at [389, 185] on article "Cerrado SOL044650 [DATE] Persiana Pvc 160 x 180 cm [PERSON_NAME] 1 Unidades" at bounding box center [317, 212] width 269 height 64
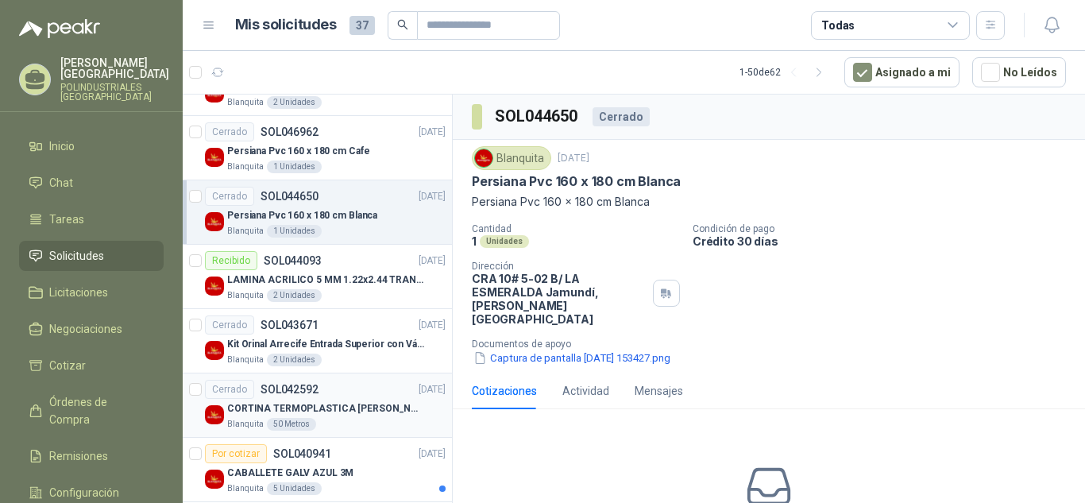
scroll to position [1748, 0]
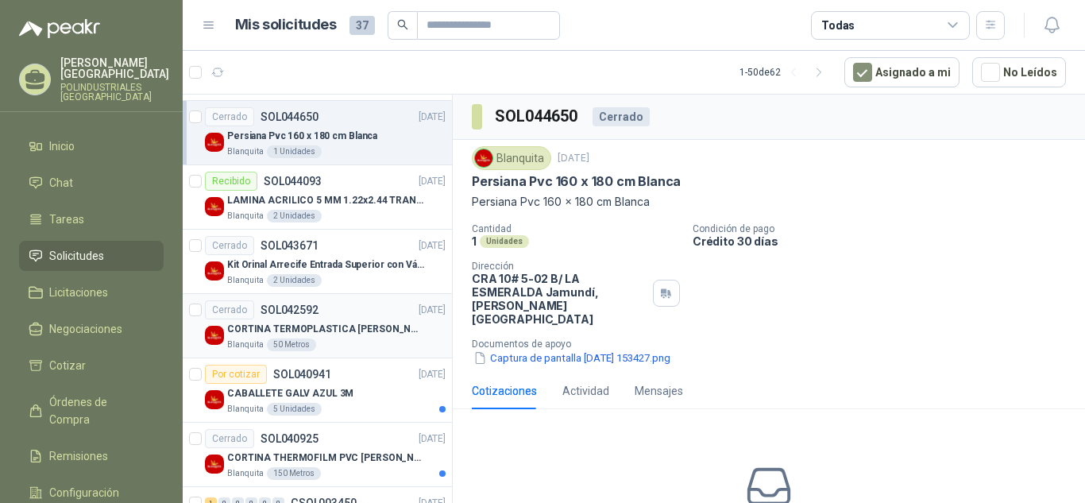
click at [398, 407] on div "Blanquita 5 Unidades" at bounding box center [336, 409] width 219 height 13
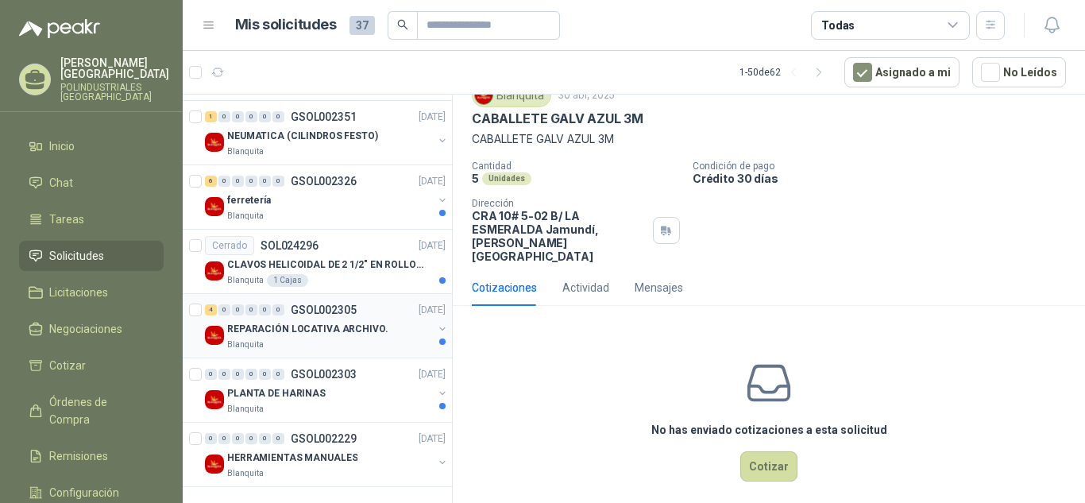
scroll to position [2984, 0]
click at [333, 450] on p "HERRAMIENTAS MANUALES" at bounding box center [292, 457] width 130 height 15
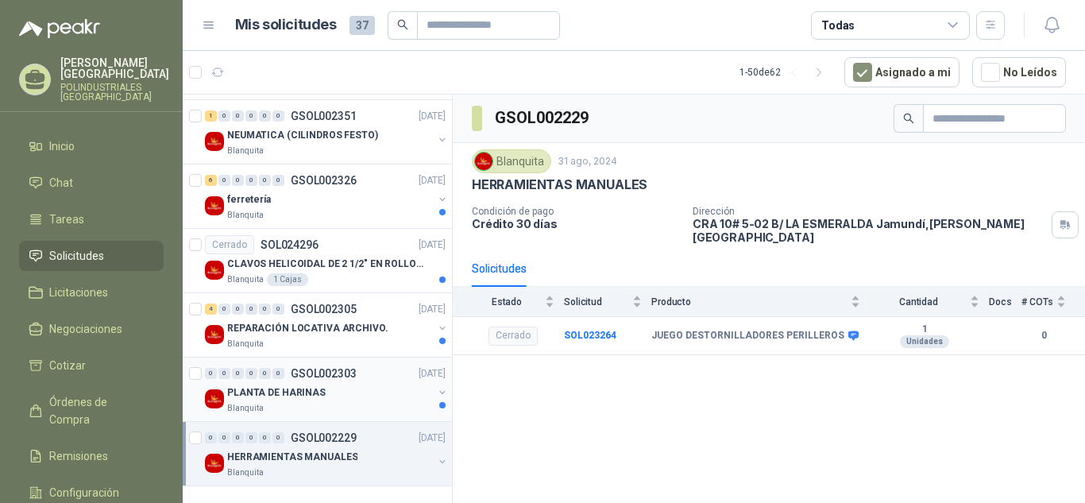
click at [345, 388] on div "PLANTA DE HARINAS" at bounding box center [330, 392] width 206 height 19
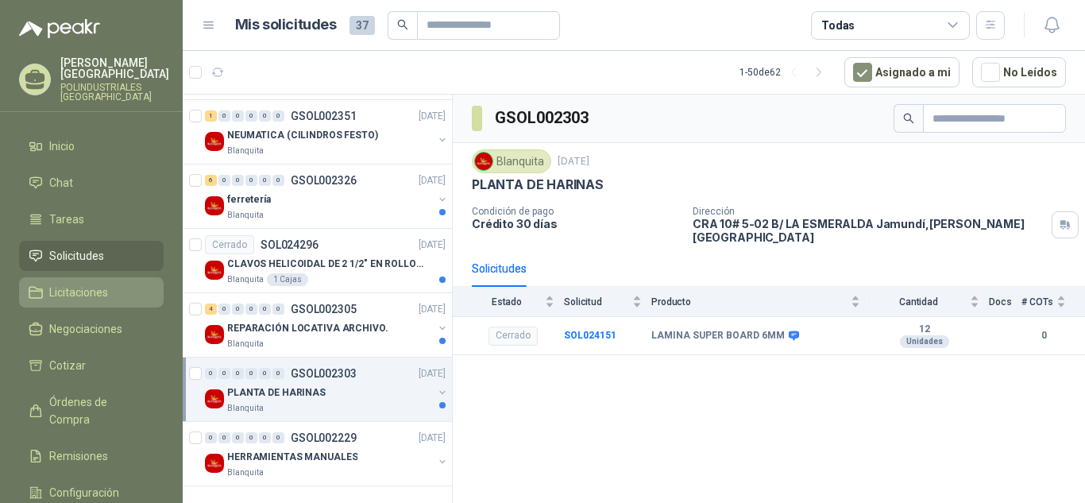
click at [75, 290] on span "Licitaciones" at bounding box center [78, 292] width 59 height 17
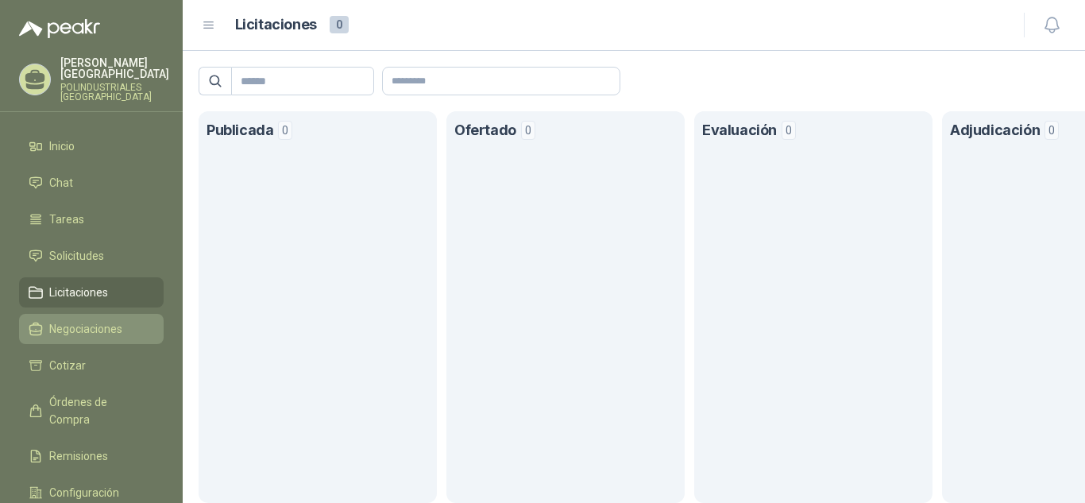
drag, startPoint x: 79, startPoint y: 313, endPoint x: 79, endPoint y: 337, distance: 23.9
click at [79, 315] on ul "Inicio Chat Tareas Solicitudes Licitaciones Negociaciones Cotizar Órdenes de Co…" at bounding box center [91, 341] width 183 height 420
click at [79, 337] on span "Negociaciones" at bounding box center [85, 328] width 73 height 17
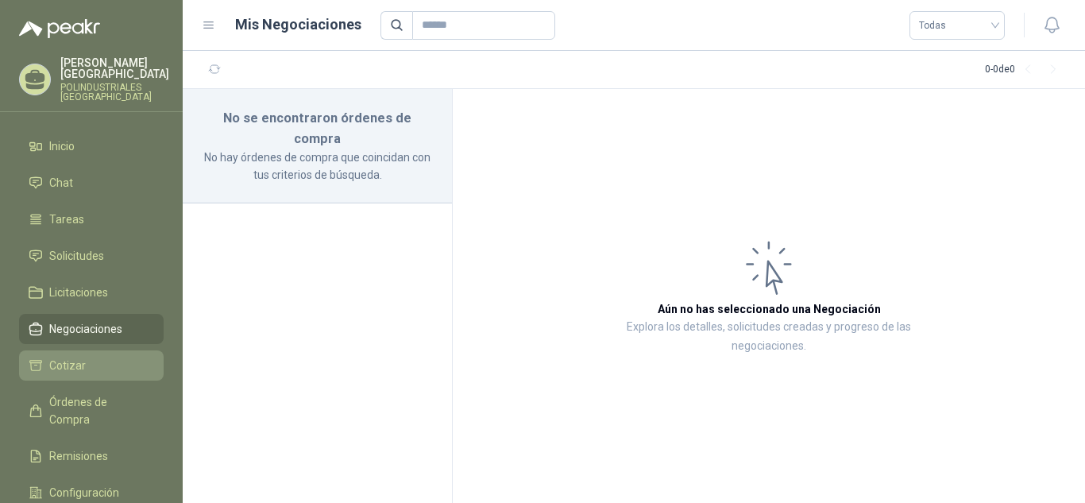
click at [75, 365] on span "Cotizar" at bounding box center [67, 365] width 37 height 17
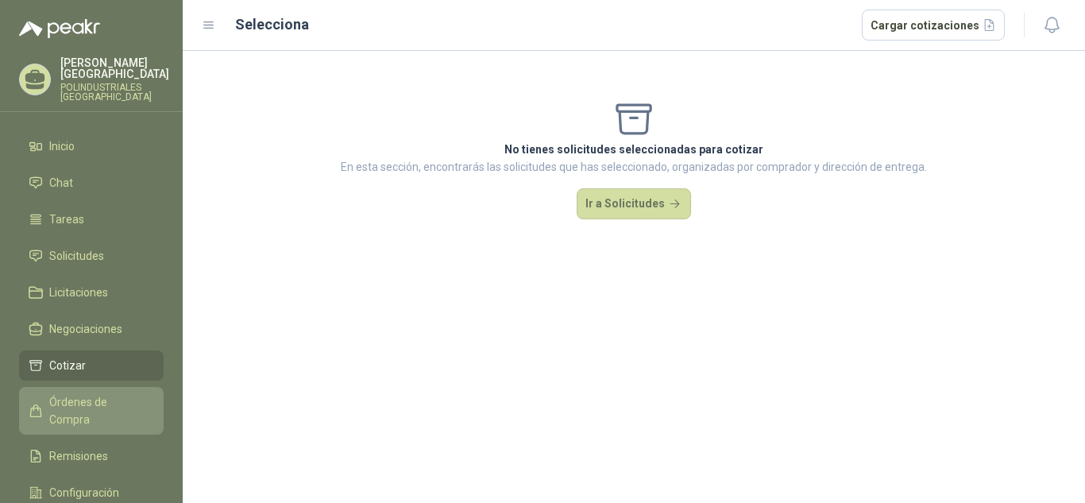
click at [87, 408] on span "Órdenes de Compra" at bounding box center [98, 410] width 99 height 35
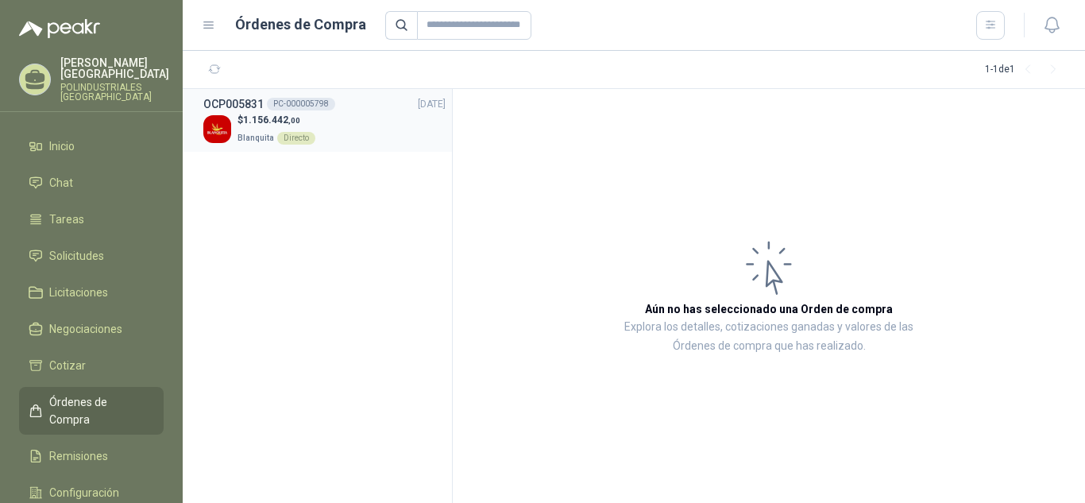
click at [361, 131] on div "$ 1.156.442 ,00 Blanquita Directo" at bounding box center [324, 129] width 242 height 33
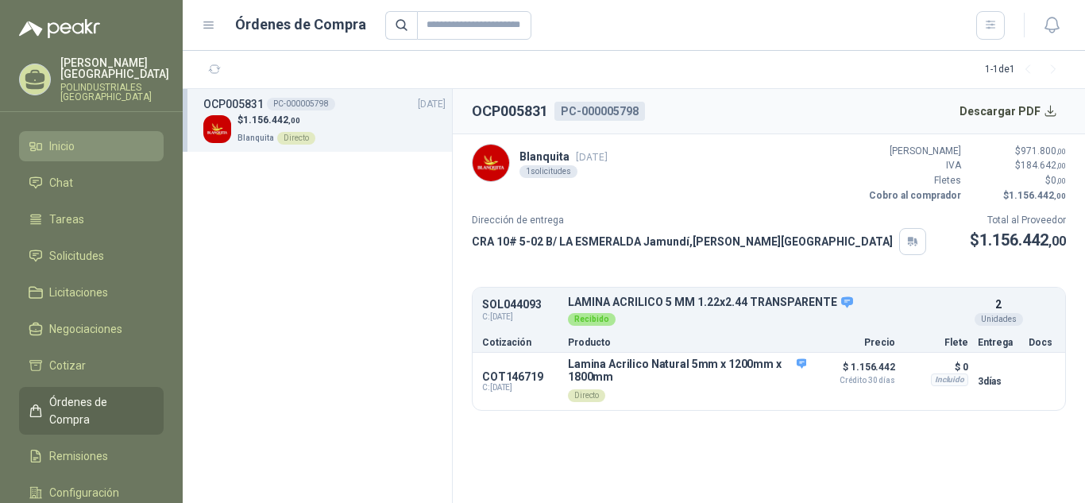
click at [68, 156] on link "Inicio" at bounding box center [91, 146] width 145 height 30
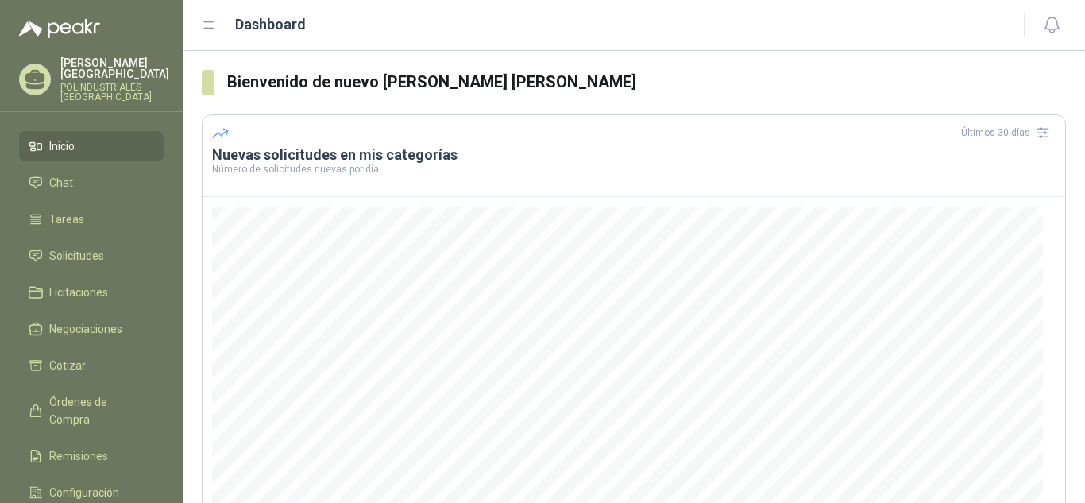
click at [140, 146] on li "Inicio" at bounding box center [92, 145] width 126 height 17
click at [157, 176] on link "Chat" at bounding box center [91, 183] width 145 height 30
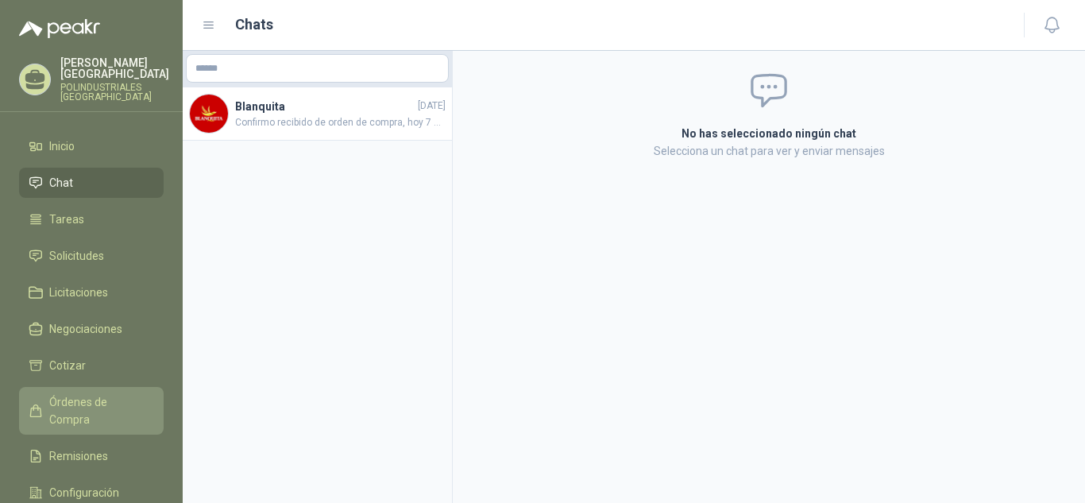
click at [127, 401] on span "Órdenes de Compra" at bounding box center [98, 410] width 99 height 35
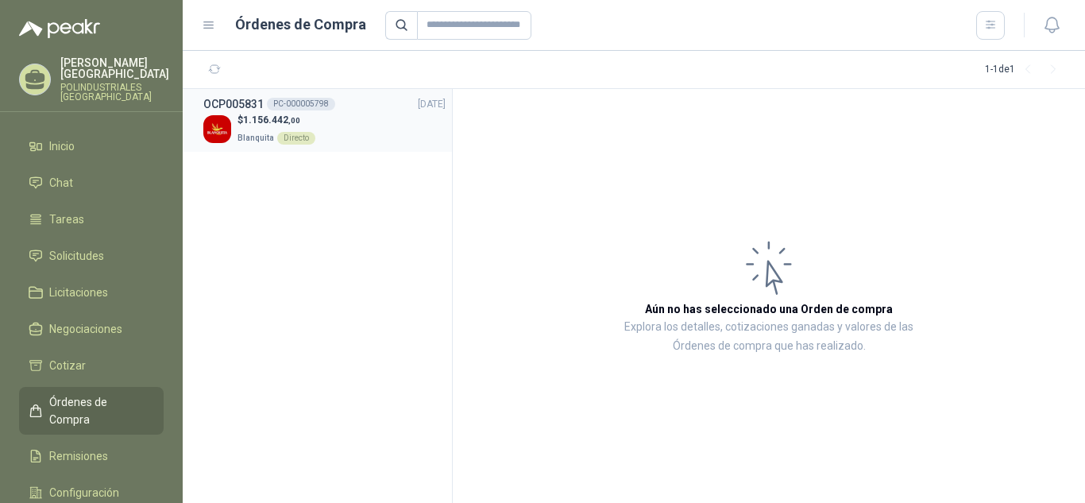
click at [256, 135] on span "Blanquita" at bounding box center [256, 137] width 37 height 9
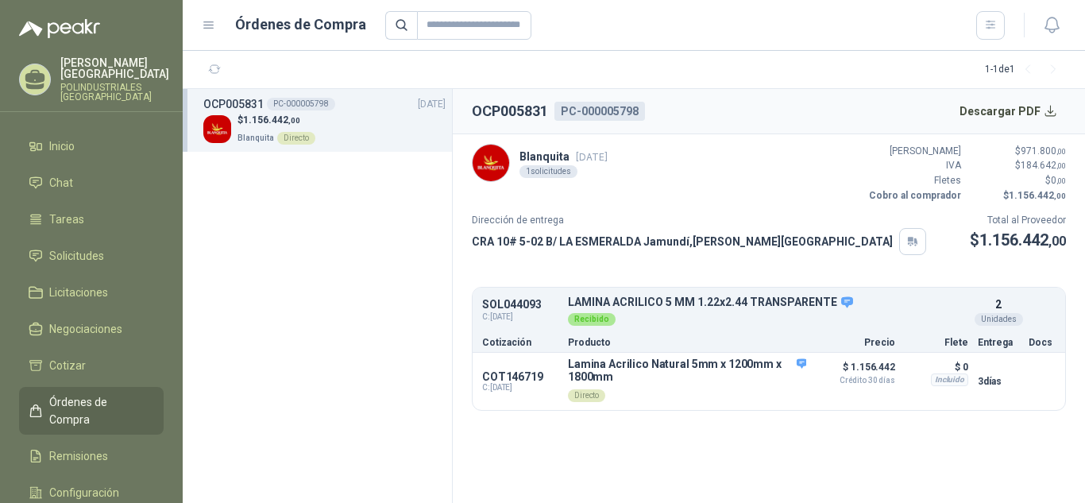
drag, startPoint x: 419, startPoint y: 265, endPoint x: 308, endPoint y: 324, distance: 125.5
click at [308, 324] on section "OCP005831 PC-000005798 [DATE] $ 1.156.442 ,00 Blanquita Directo" at bounding box center [318, 296] width 270 height 414
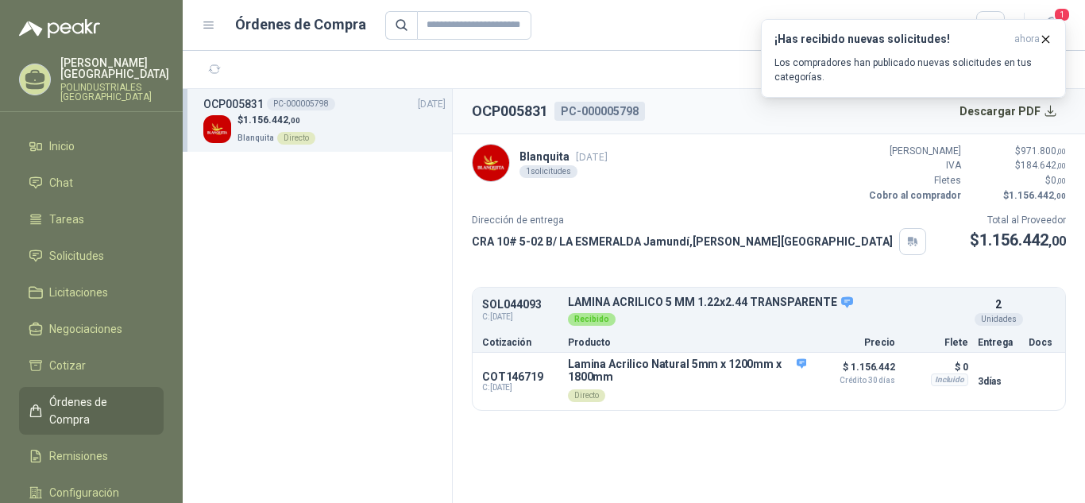
click at [566, 441] on section "OCP005831 PC-000005798 Descargar PDF Blanquita [DATE] 1 solicitudes Valor Bruto…" at bounding box center [769, 296] width 632 height 414
click at [845, 75] on p "Los compradores han publicado nuevas solicitudes en tus categorías." at bounding box center [914, 70] width 278 height 29
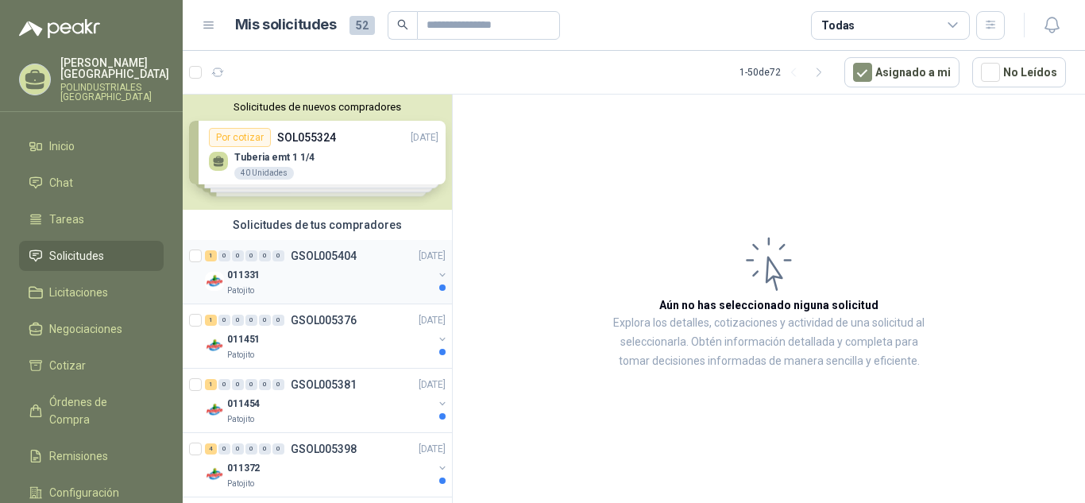
click at [347, 287] on div "Patojito" at bounding box center [330, 290] width 206 height 13
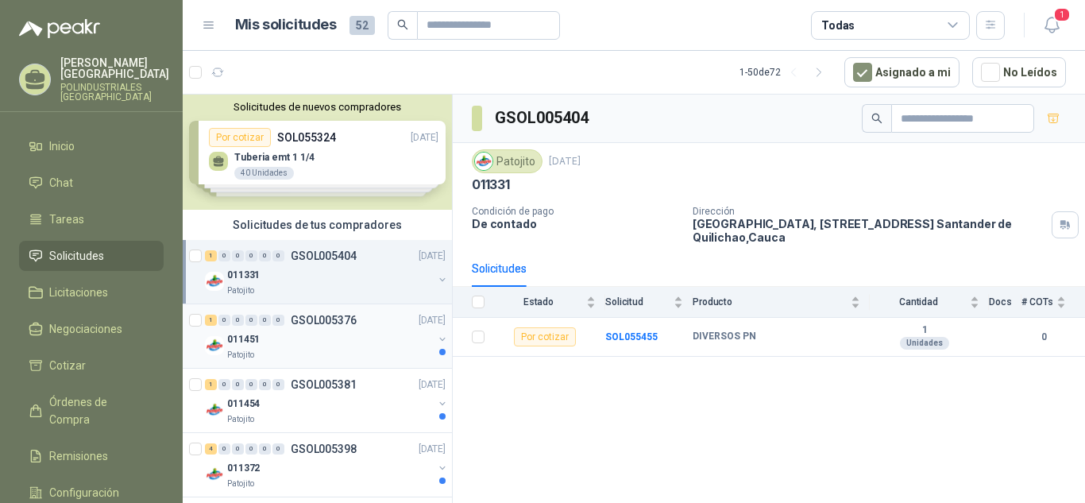
click at [333, 361] on div "Patojito" at bounding box center [330, 355] width 206 height 13
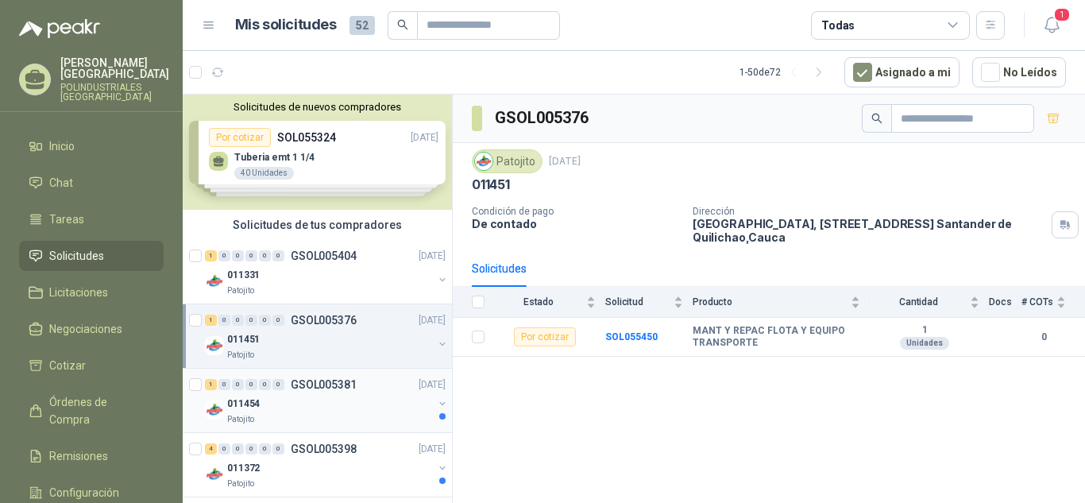
click at [375, 393] on div "1 0 0 0 0 0 GSOL005381 [DATE]" at bounding box center [327, 384] width 244 height 19
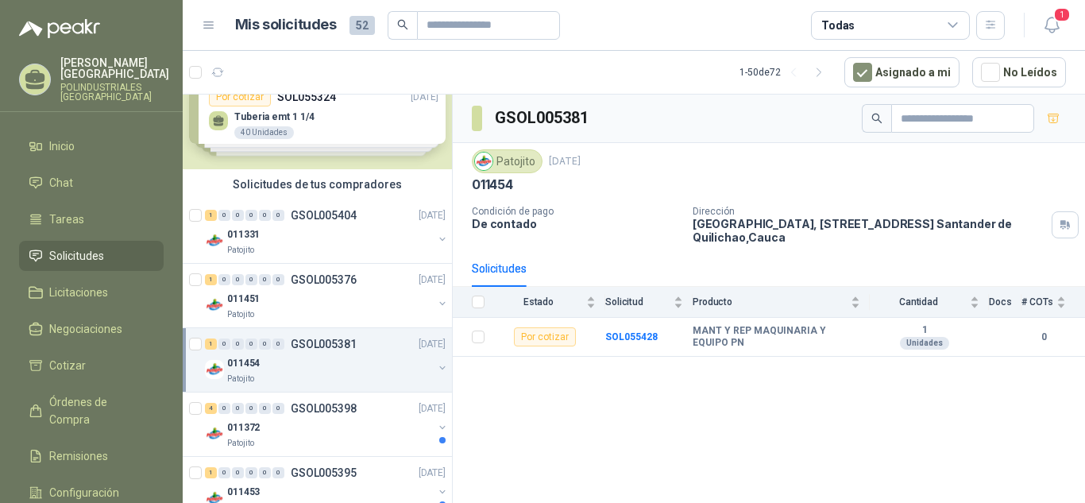
scroll to position [79, 0]
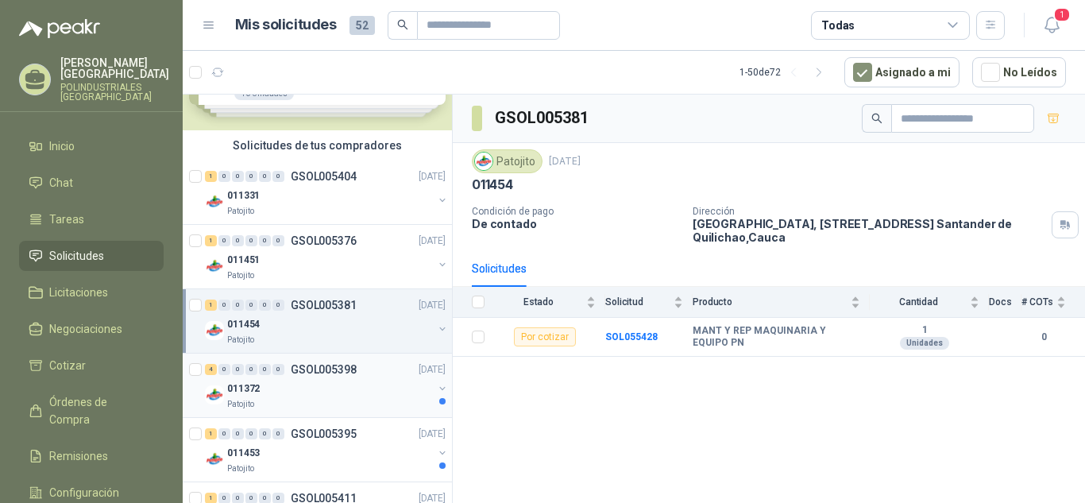
click at [354, 396] on div "011372" at bounding box center [330, 388] width 206 height 19
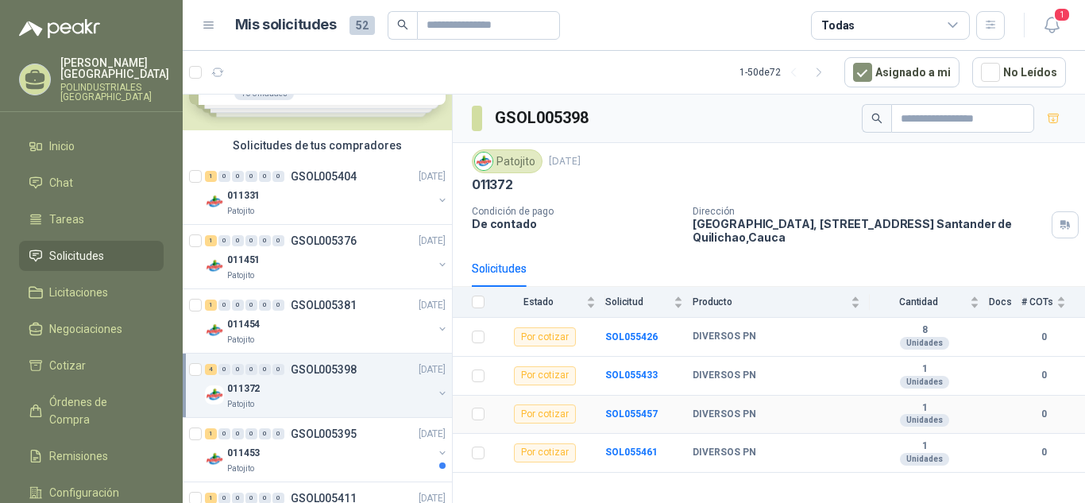
drag, startPoint x: 827, startPoint y: 407, endPoint x: 933, endPoint y: 407, distance: 105.7
click at [388, 459] on div "011453" at bounding box center [330, 452] width 206 height 19
